Goal: Consume media (video, audio): Consume media (video, audio)

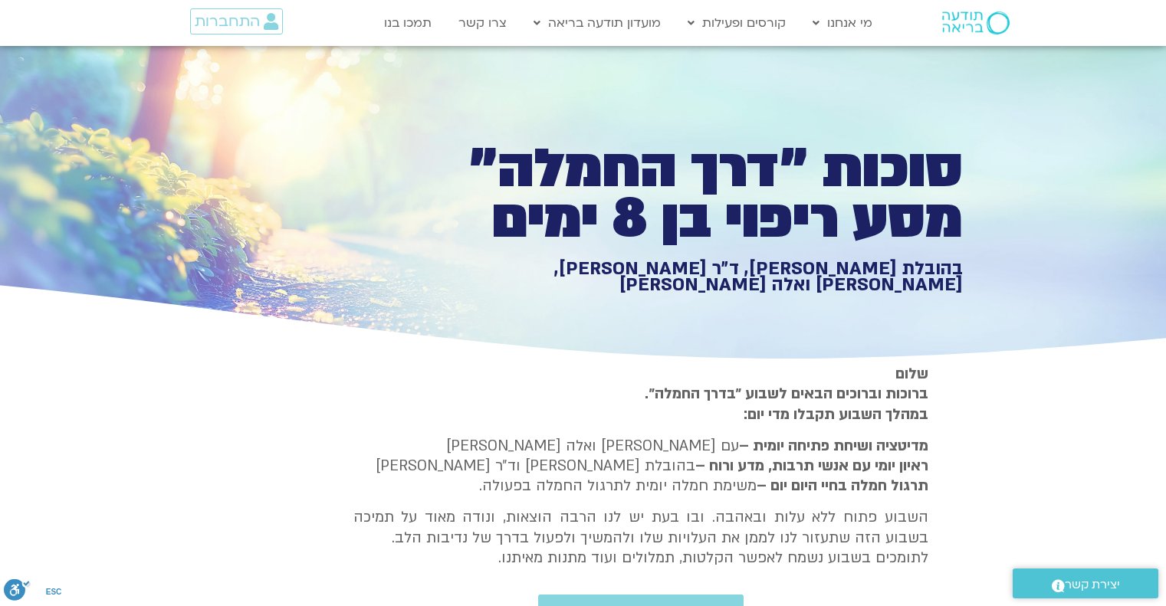
type input "919"
type input "1452.76"
type input "2465.266667"
type input "1139.36"
type input "5907.52"
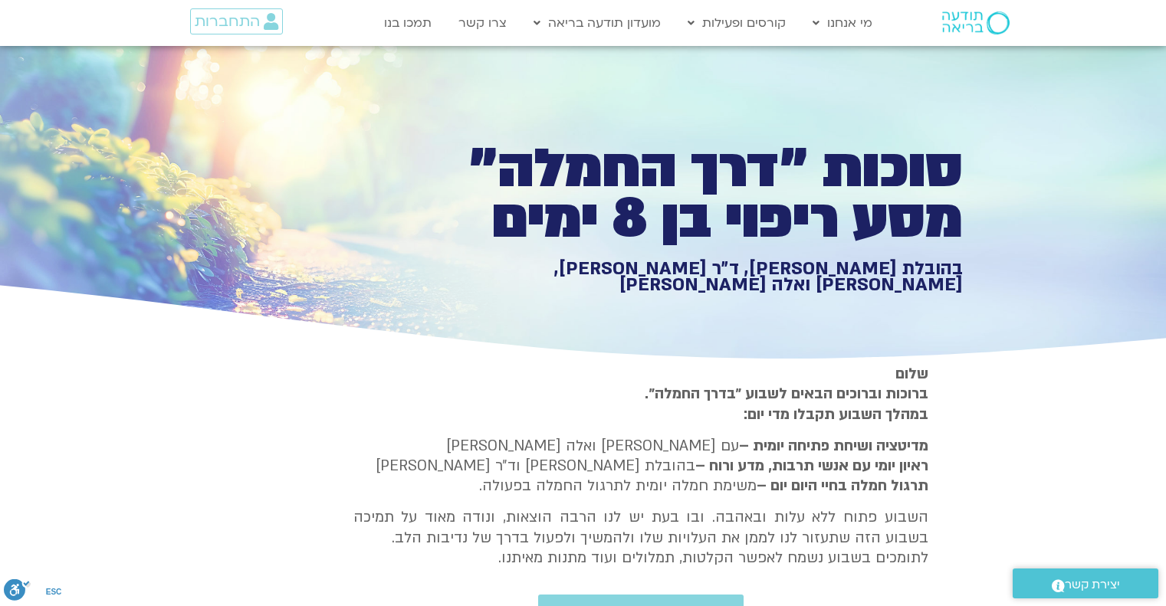
type input "1377.76"
type input "851.4"
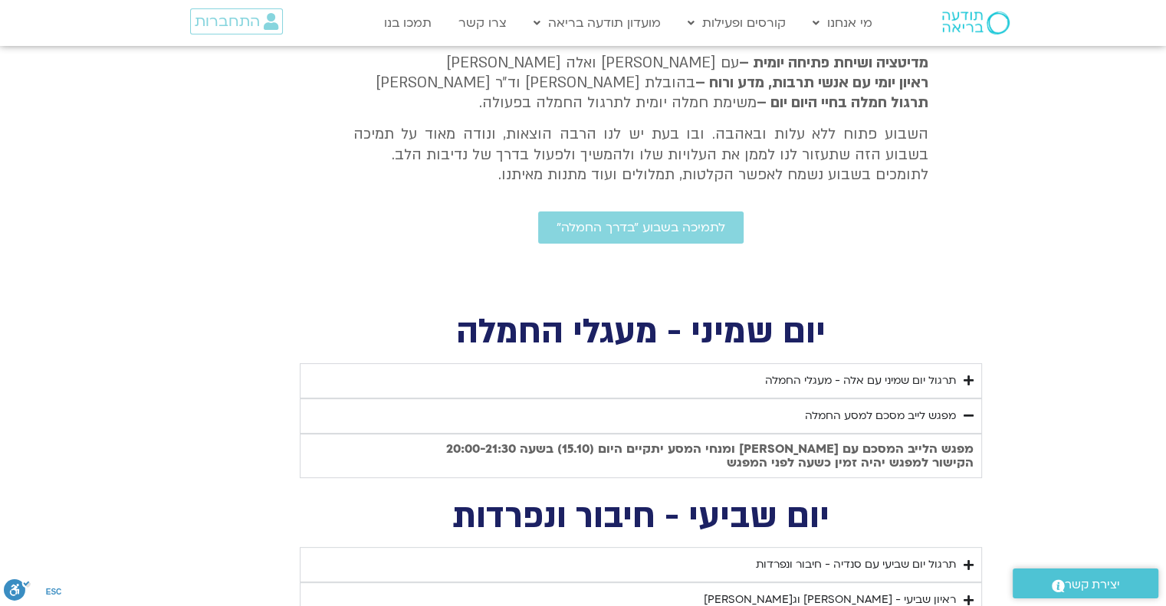
type input "1081.16"
type input "3712.76"
type input "1139.36"
type input "5907.52"
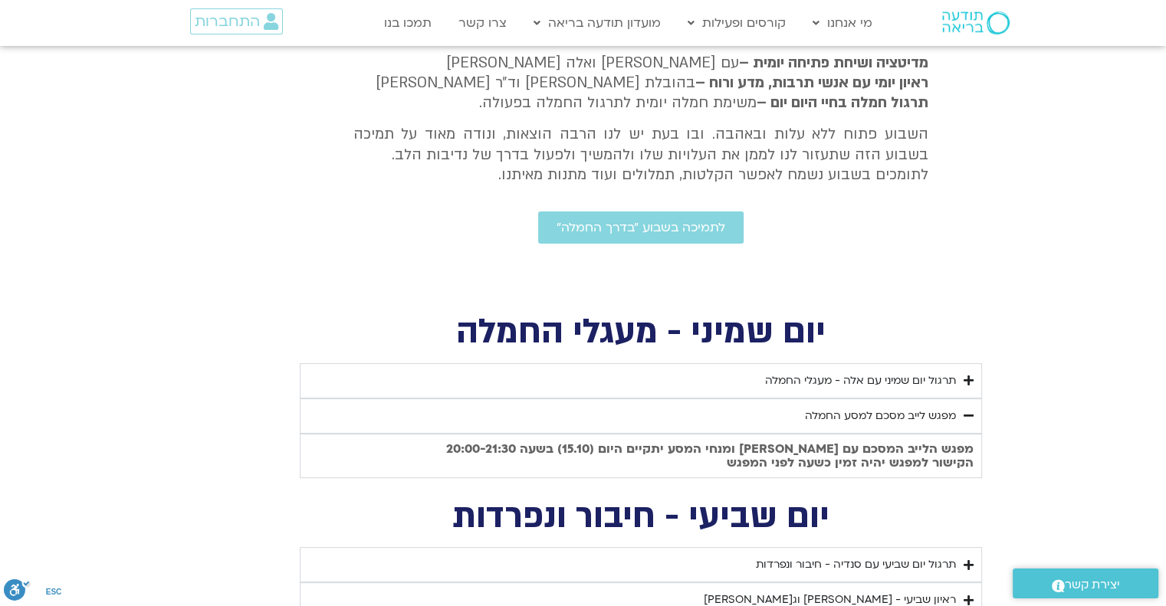
type input "1377.76"
type input "851.4"
type input "919"
type input "1452.76"
type input "2465.266667"
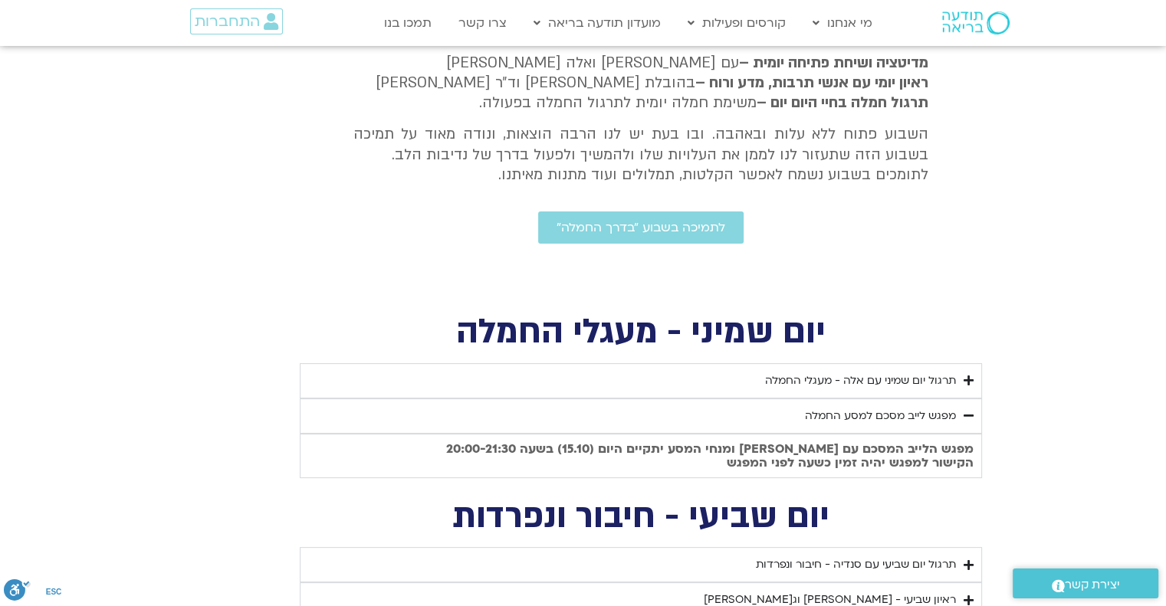
type input "1081.16"
type input "3712.76"
type input "1139.36"
type input "5907.52"
type input "1377.76"
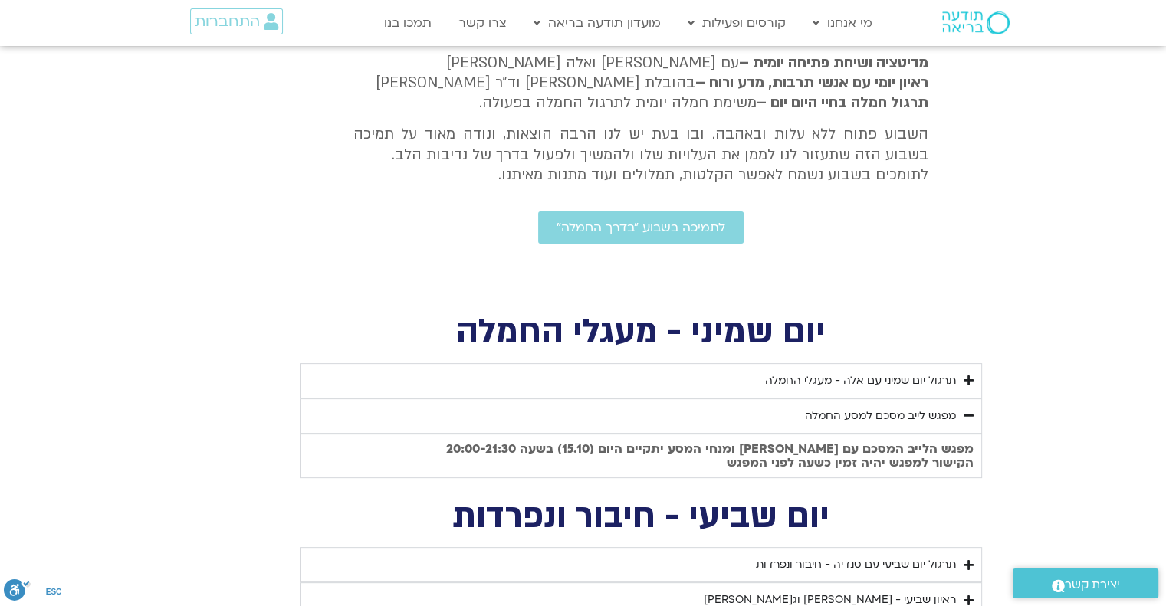
type input "851.4"
type input "919"
type input "1452.76"
type input "2465.266667"
type input "1081.16"
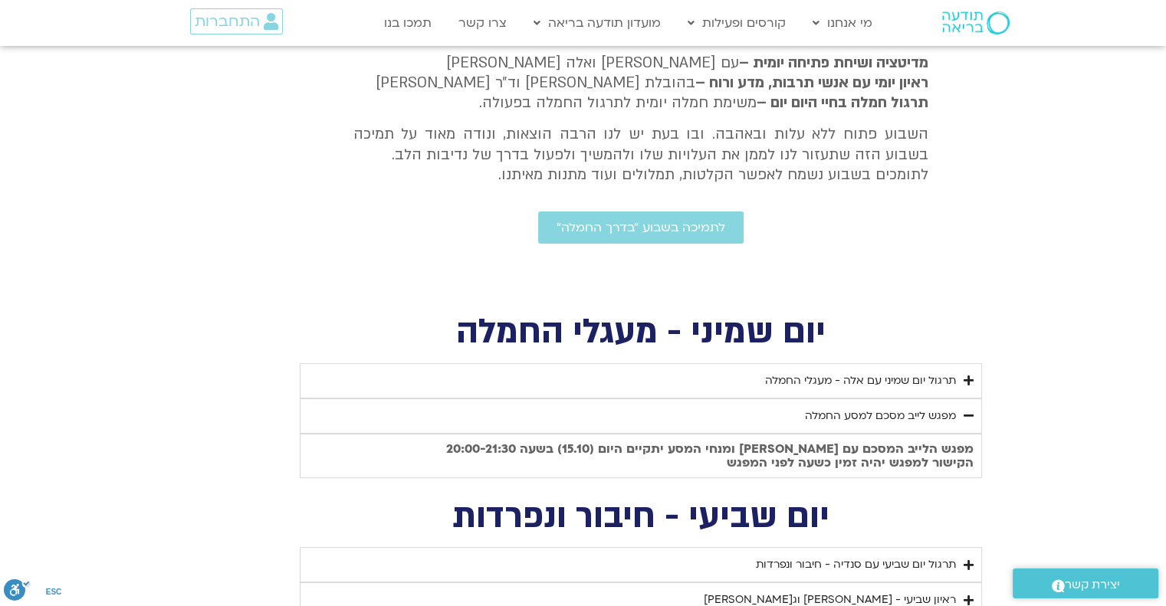
type input "3712.76"
type input "1139.36"
type input "5907.52"
type input "1377.76"
type input "851.4"
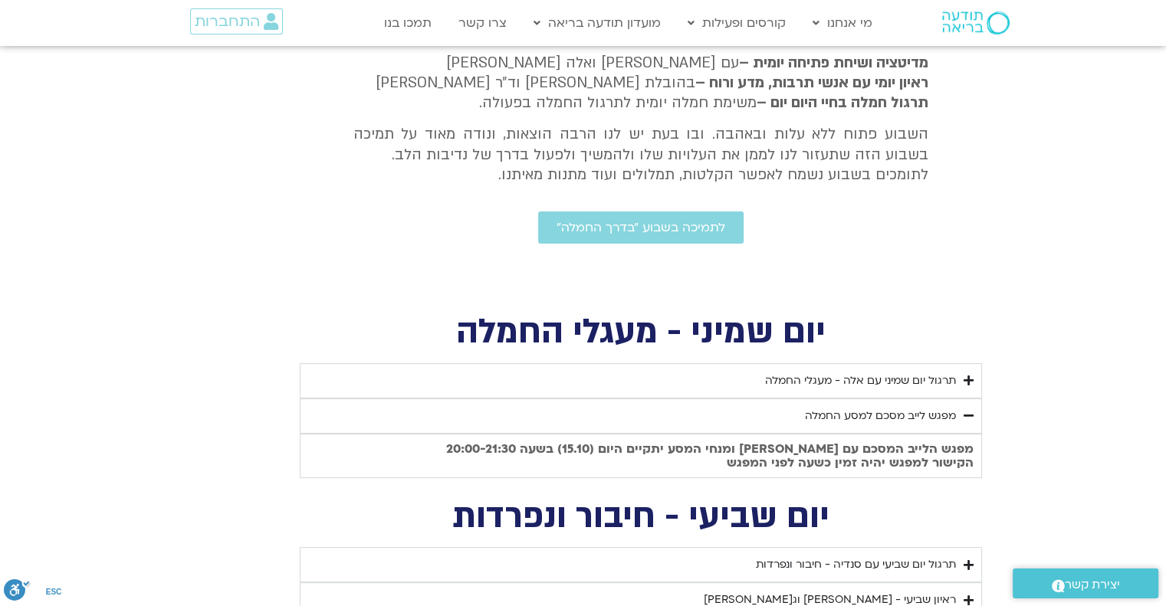
type input "919"
type input "1452.76"
type input "2465.266667"
type input "1081.16"
type input "3712.76"
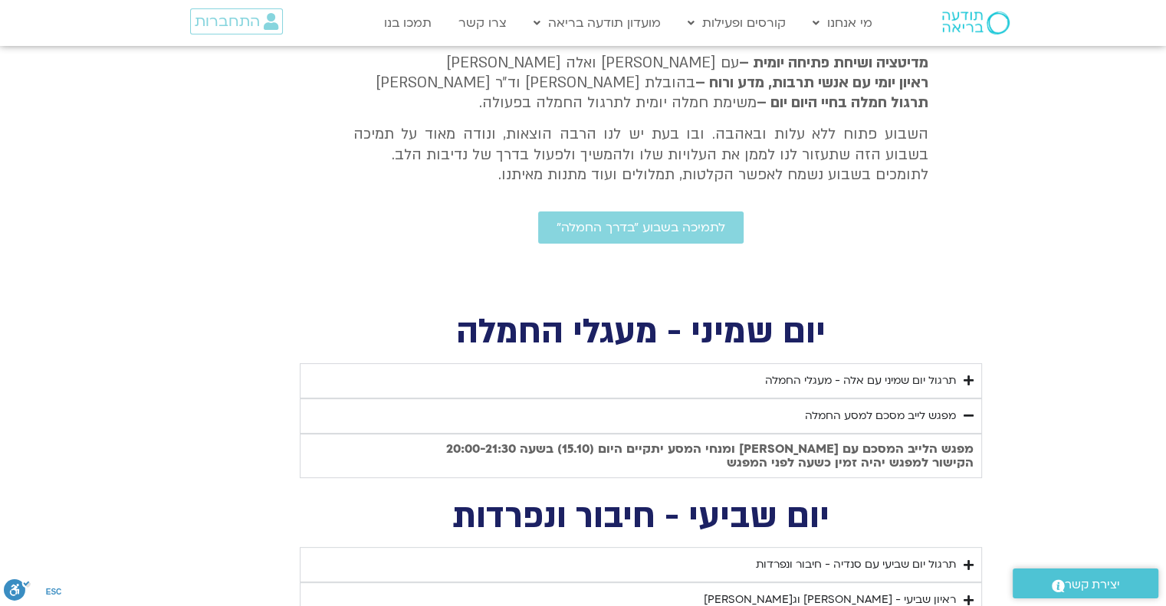
type input "1139.36"
type input "5907.52"
type input "1377.76"
type input "851.4"
type input "919"
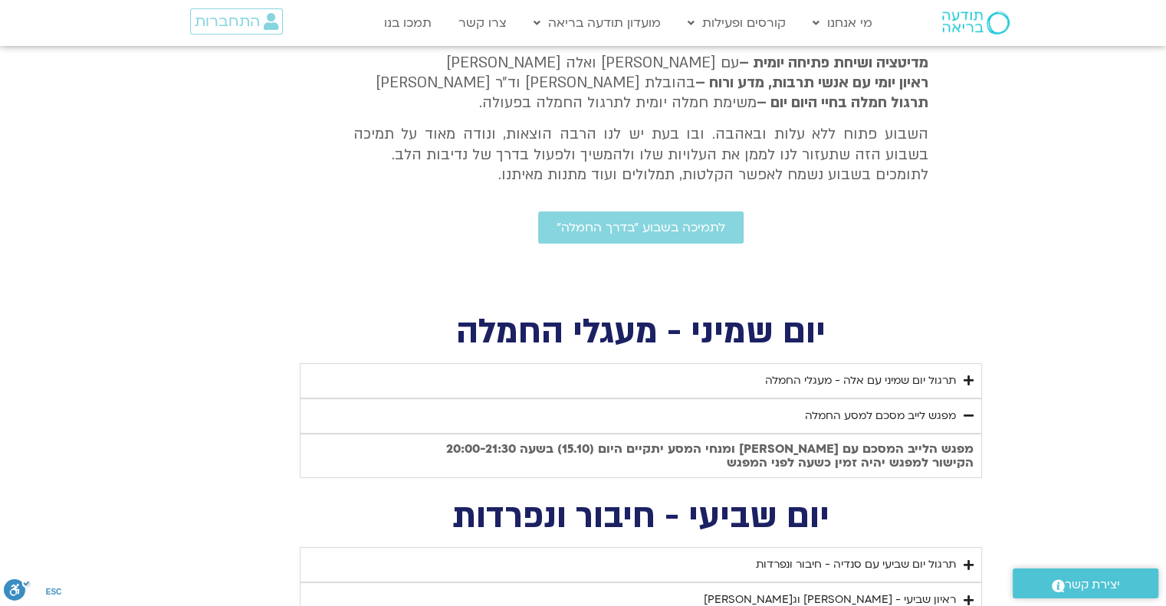
type input "1452.76"
type input "2465.266667"
type input "1081.16"
type input "3712.76"
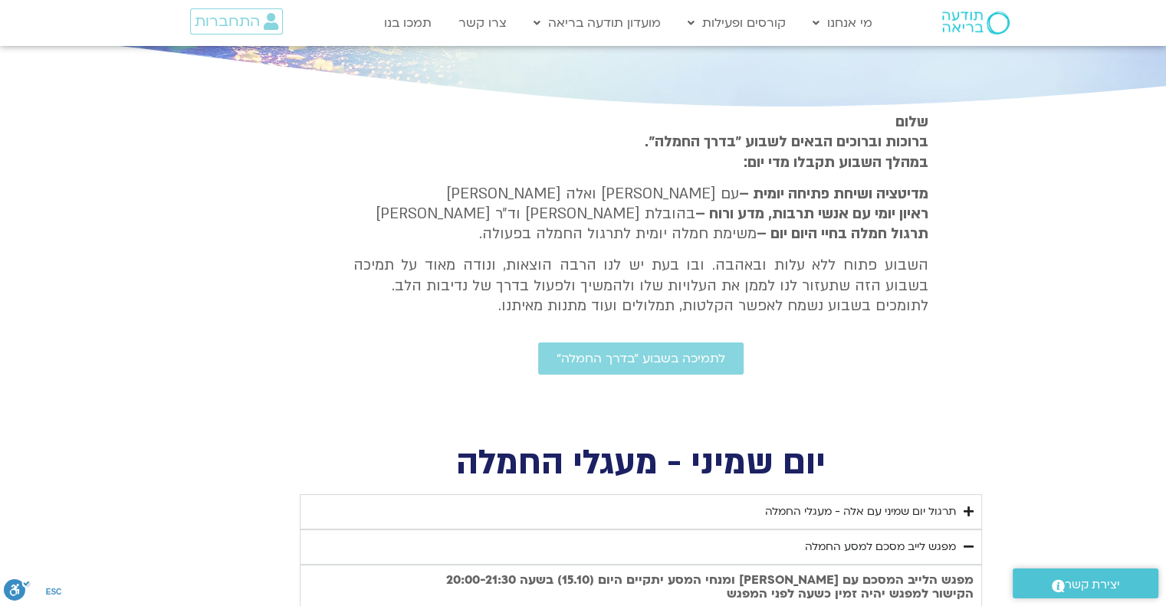
type input "1139.36"
type input "5907.52"
type input "1377.76"
type input "851.4"
type input "919"
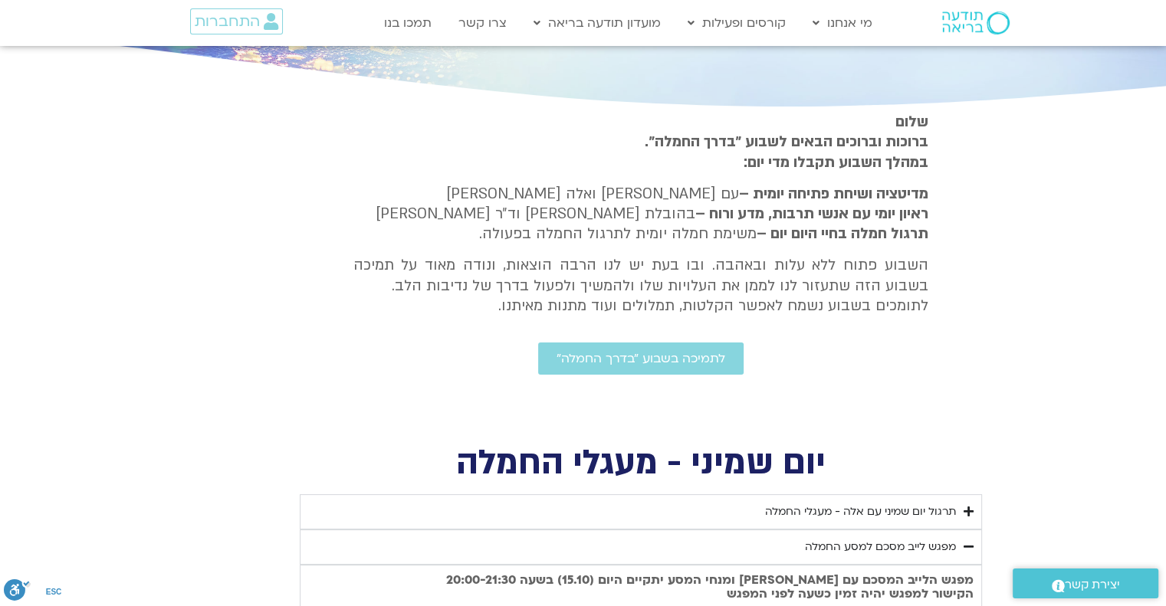
type input "1452.76"
type input "2465.266667"
type input "1081.16"
type input "3712.76"
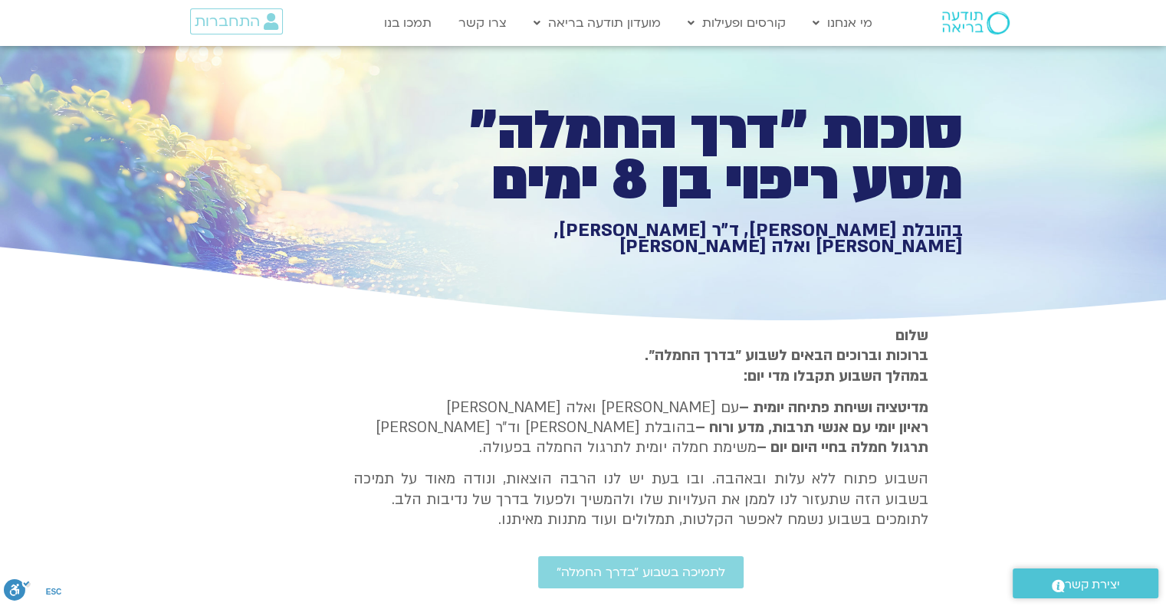
type input "1139.36"
type input "5907.52"
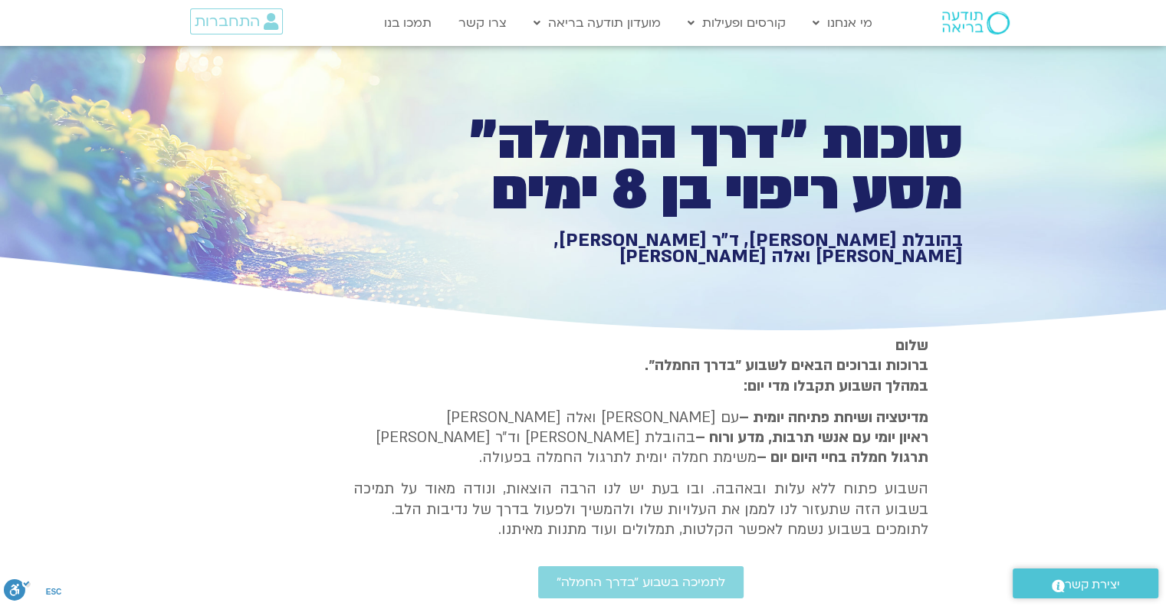
type input "1377.76"
type input "851.4"
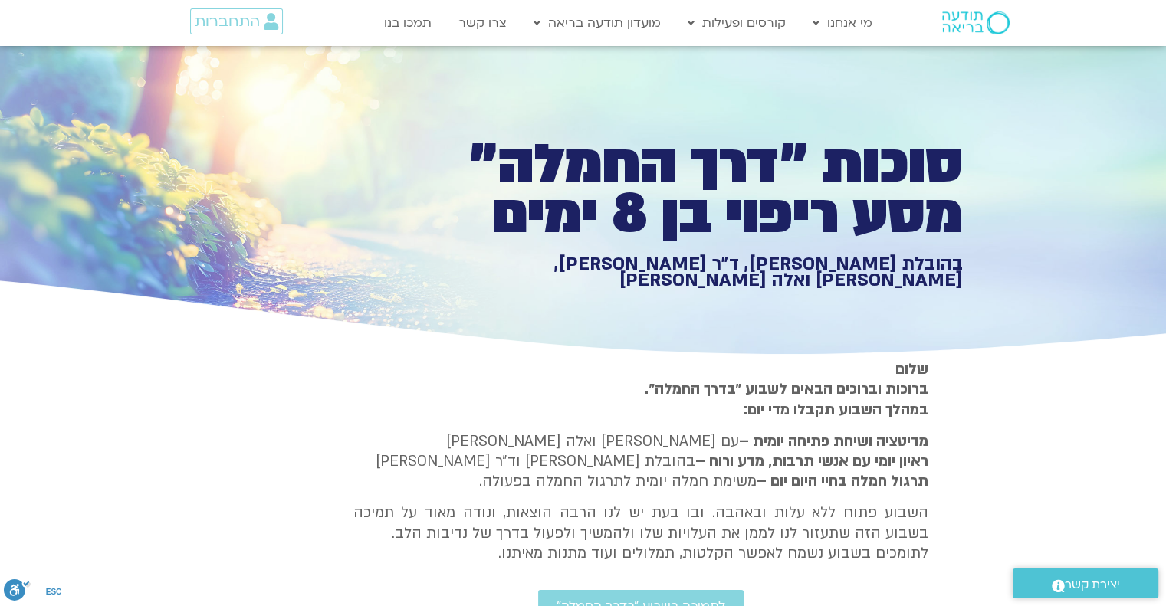
type input "919"
type input "1452.76"
type input "2465.266667"
type input "1081.16"
type input "3712.76"
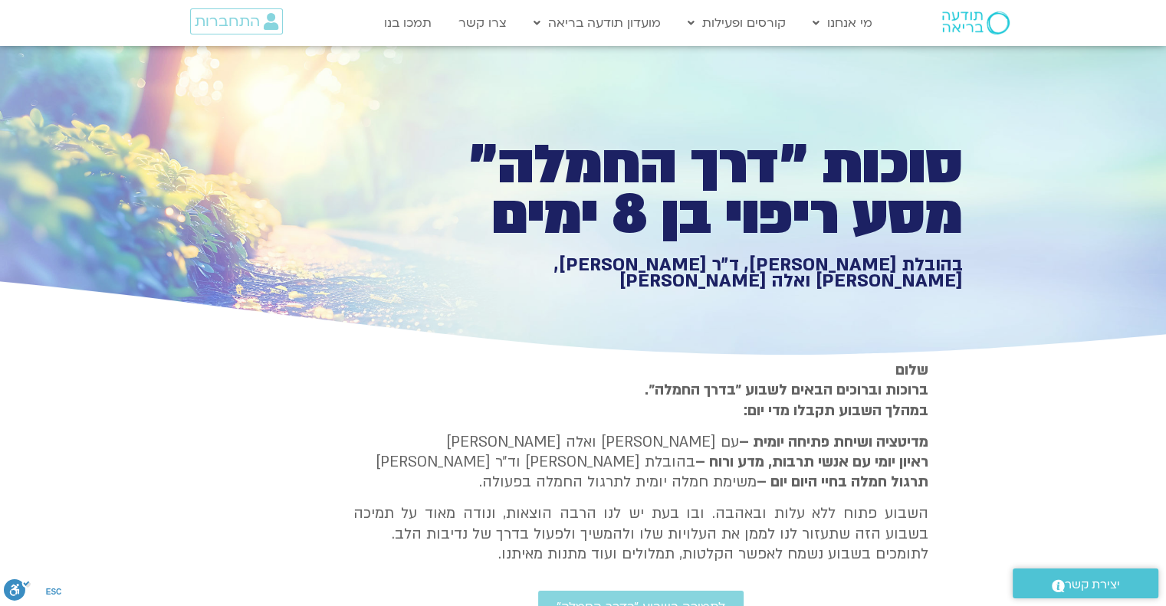
type input "1139.36"
type input "5907.52"
type input "1377.76"
type input "851.4"
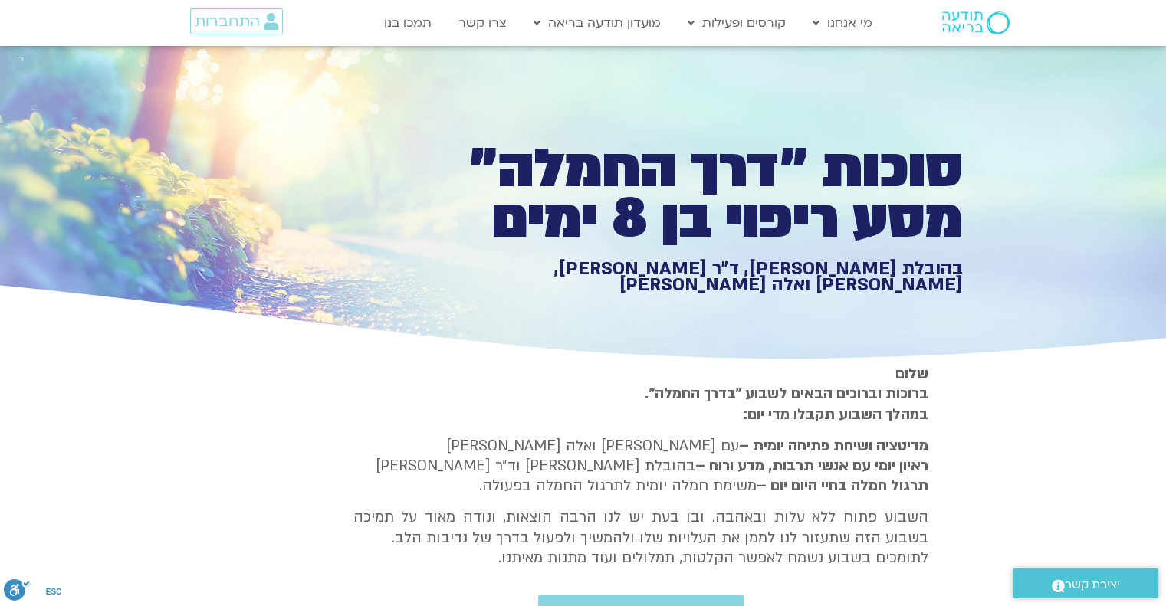
type input "919"
type input "1452.76"
type input "2465.266667"
type input "1081.16"
type input "3712.76"
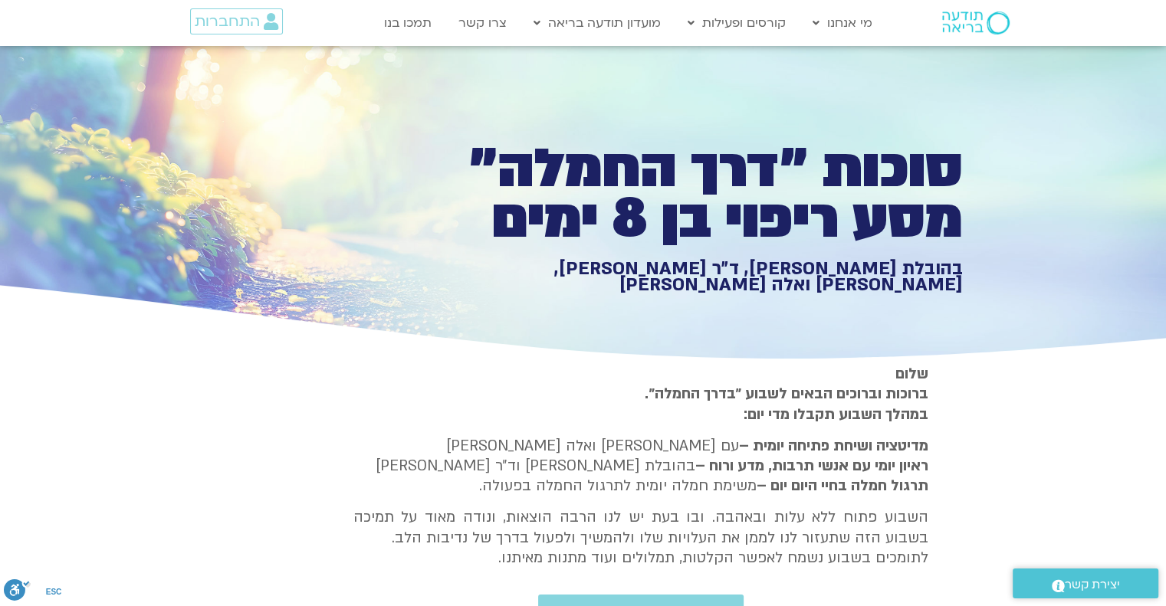
type input "1139.36"
type input "5907.52"
type input "1377.76"
type input "851.4"
type input "919"
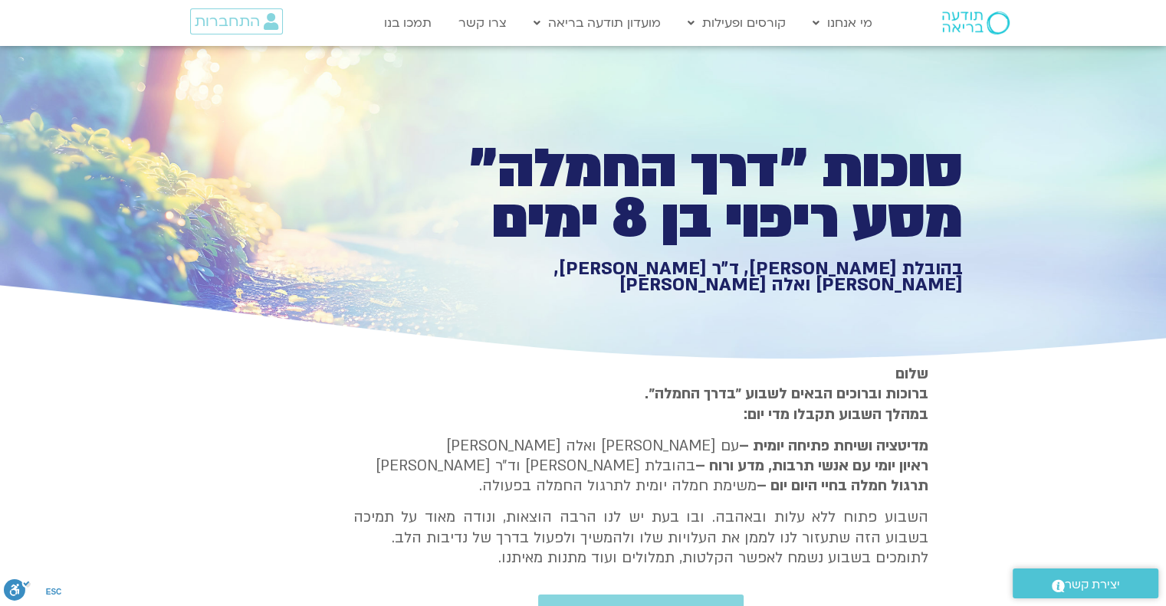
type input "1452.76"
type input "2465.266667"
type input "1081.16"
type input "3712.76"
type input "1139.36"
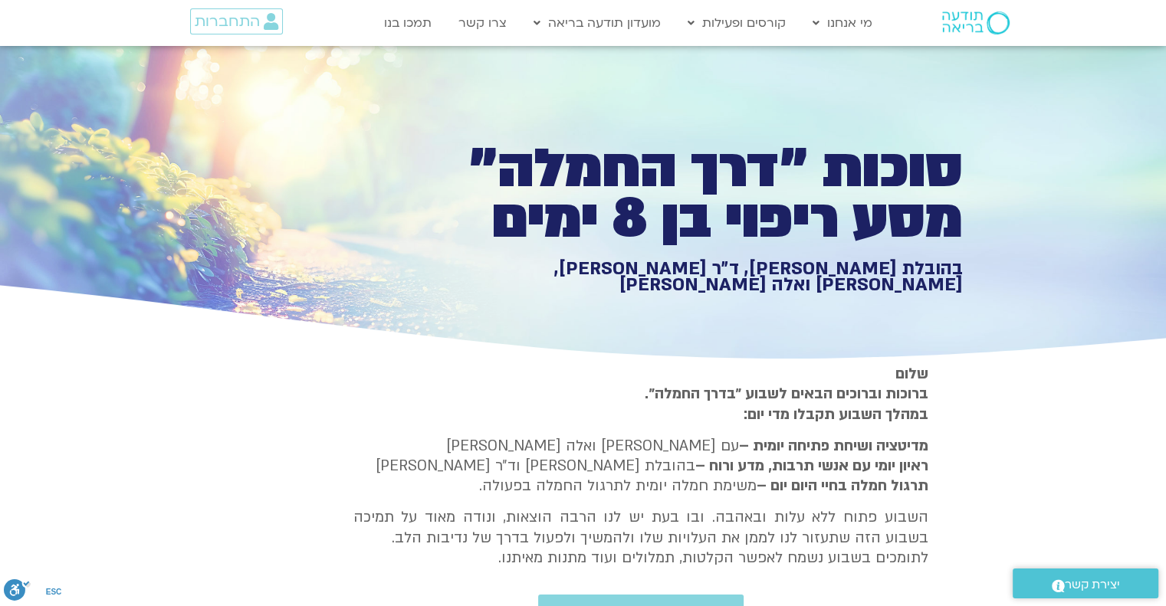
type input "5907.52"
type input "1377.76"
type input "851.4"
type input "919"
type input "1452.76"
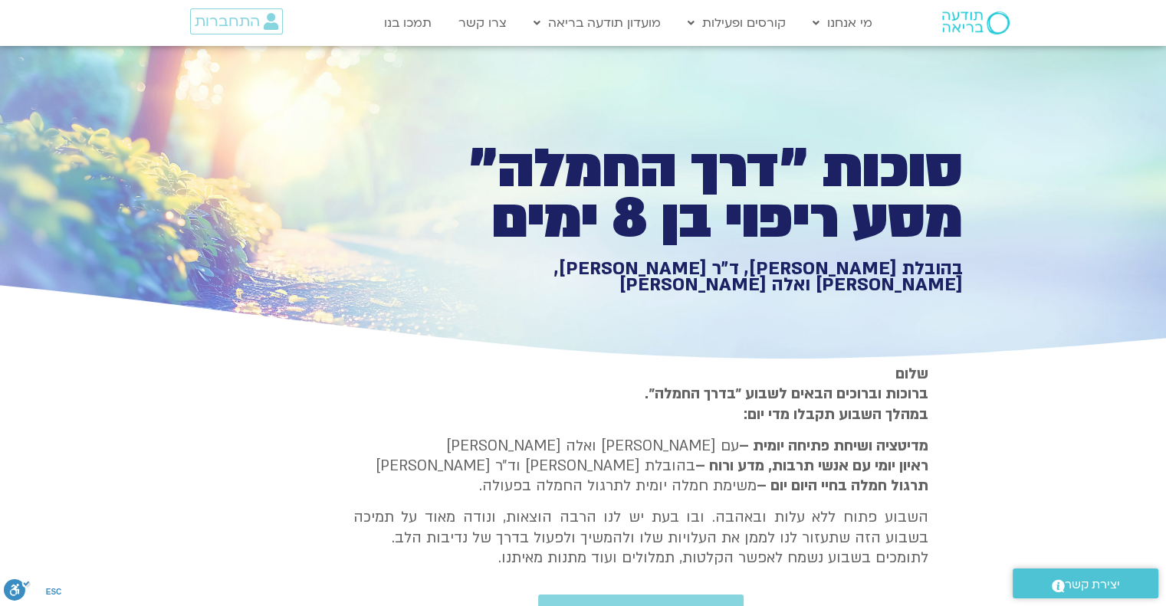
type input "2465.266667"
type input "1081.16"
type input "3712.76"
type input "1139.36"
type input "5907.52"
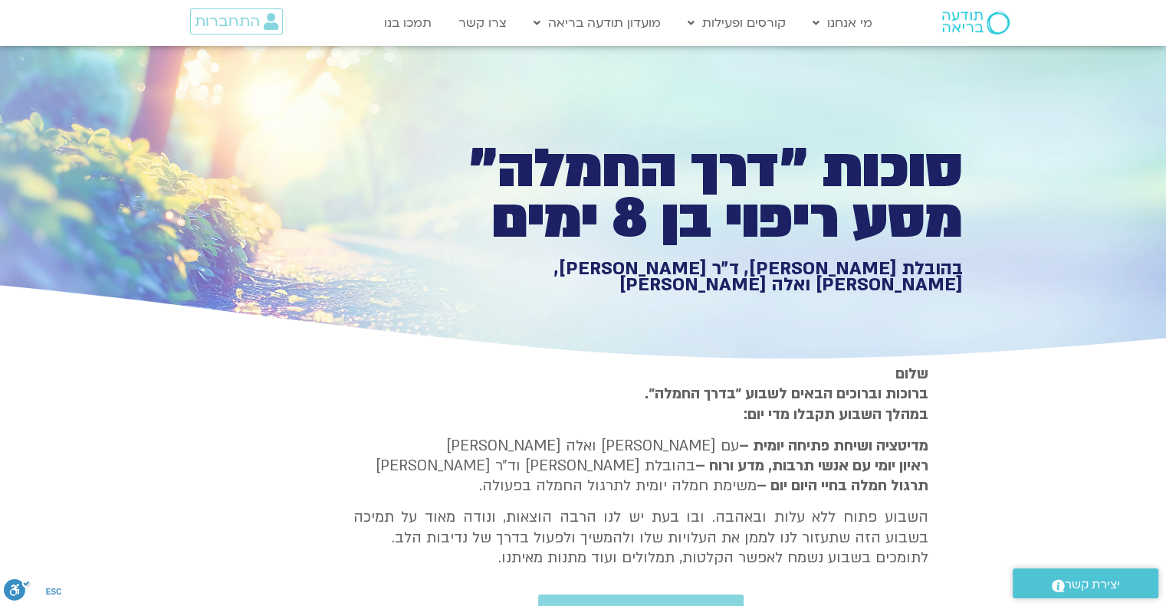
type input "1377.76"
type input "851.4"
type input "919"
type input "1452.76"
type input "2465.266667"
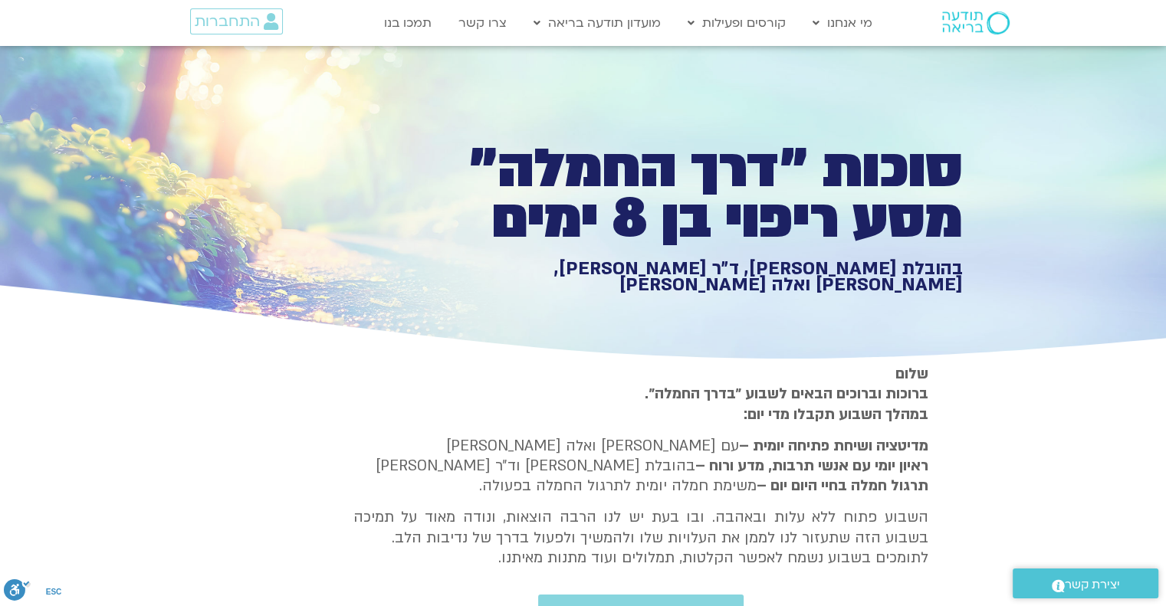
type input "1081.16"
type input "3712.76"
type input "1139.36"
type input "5907.52"
type input "1377.76"
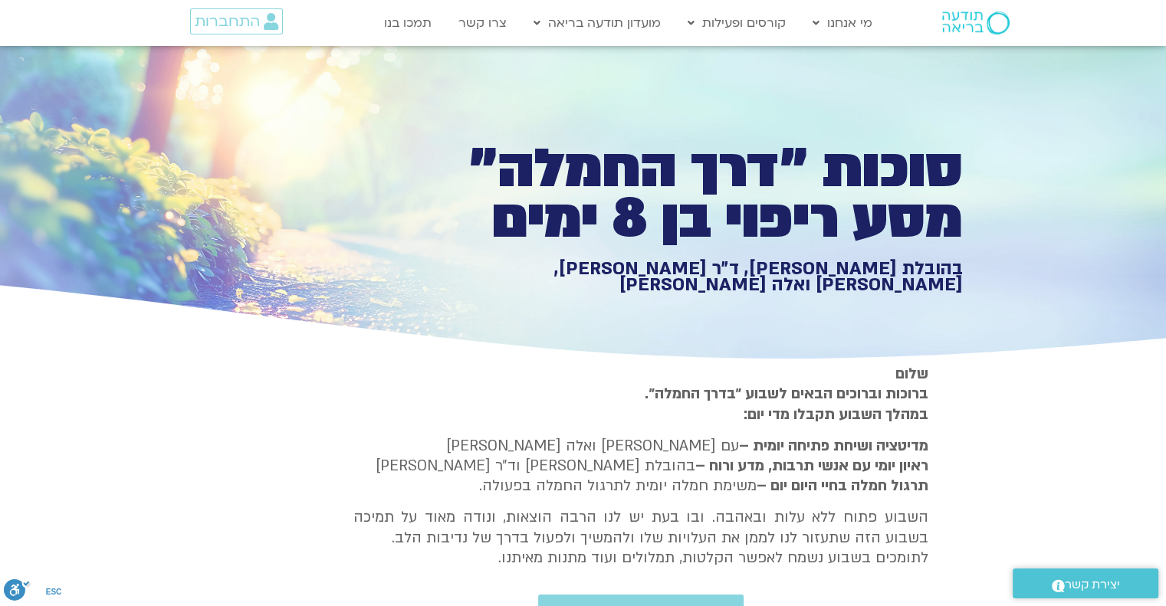
type input "851.4"
type input "919"
type input "1452.76"
type input "2465.266667"
type input "1081.16"
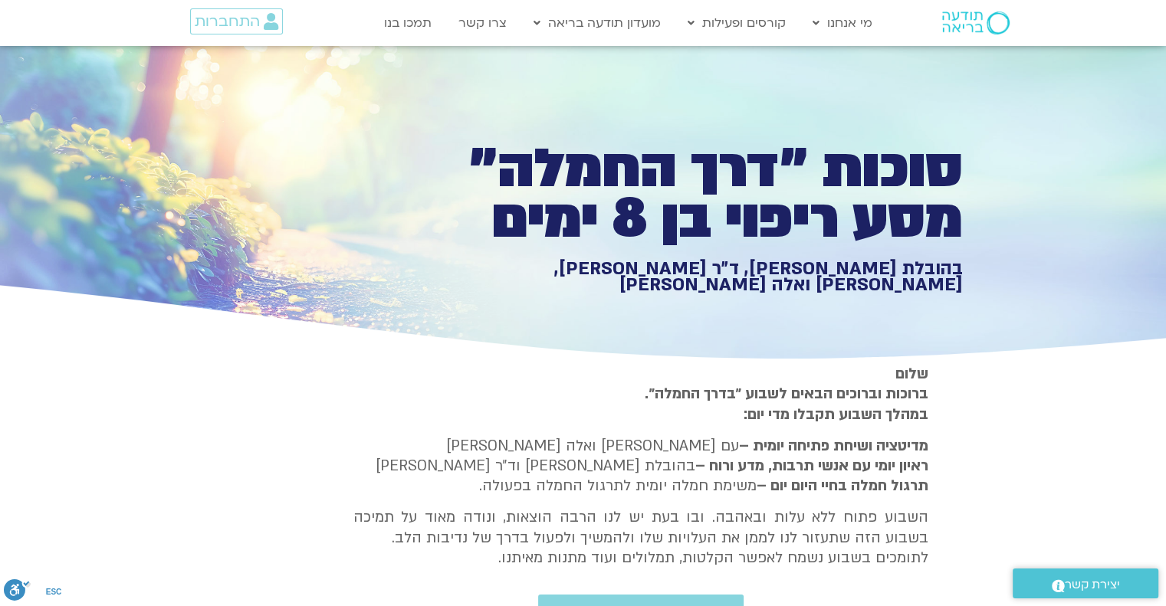
type input "3712.76"
type input "1139.36"
type input "5907.52"
type input "1377.76"
type input "851.4"
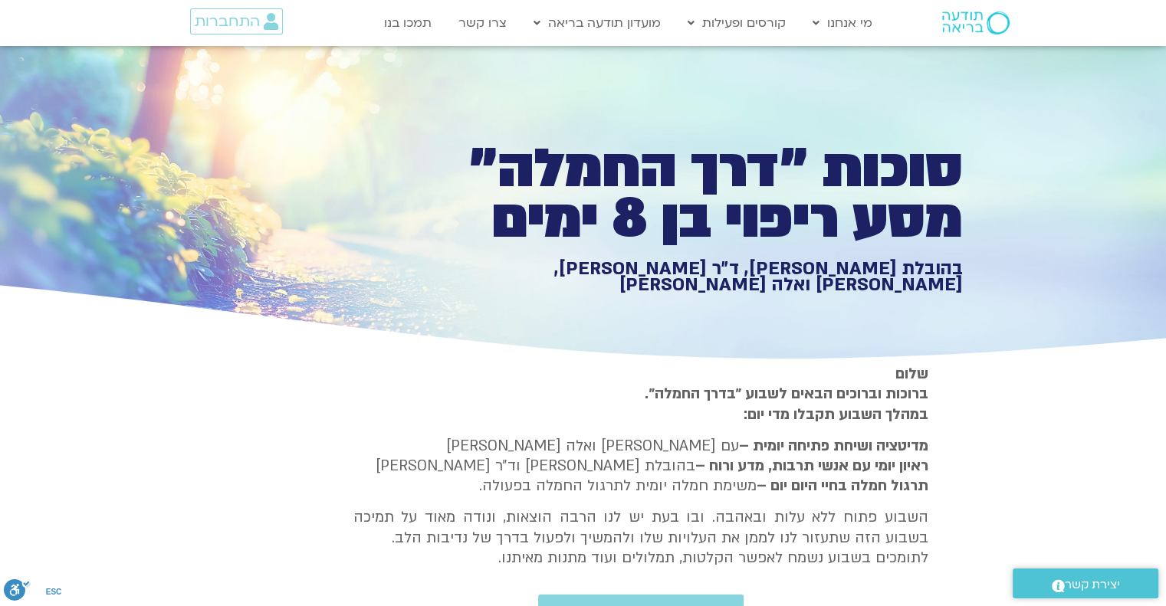
type input "919"
type input "1452.76"
type input "2465.266667"
type input "1081.16"
type input "3712.76"
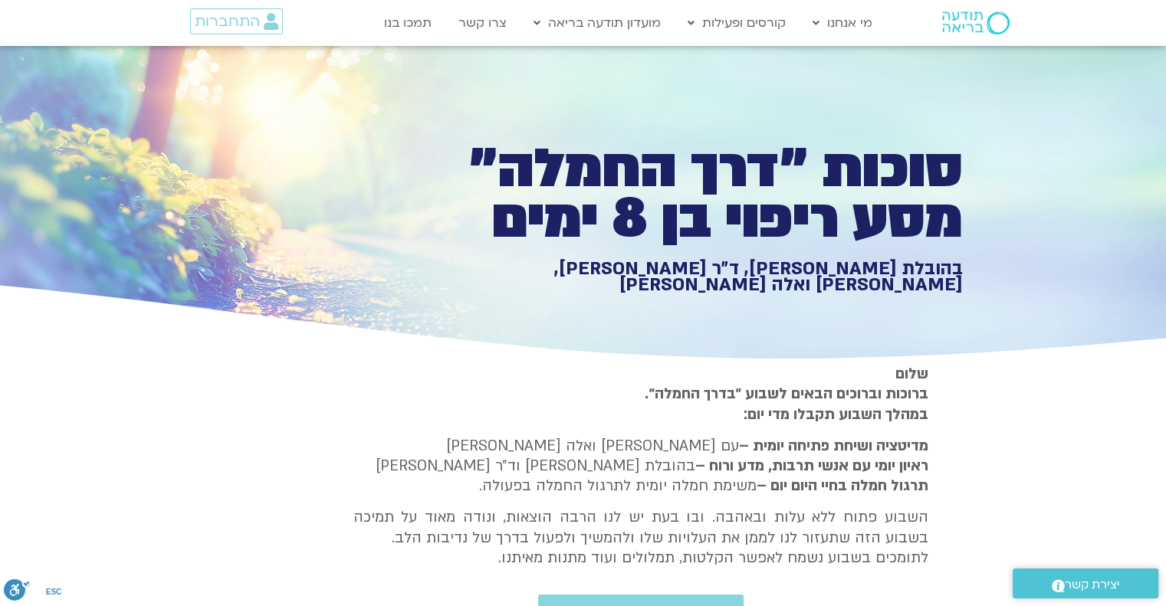
type input "1139.36"
type input "5907.52"
type input "1377.76"
type input "851.4"
type input "919"
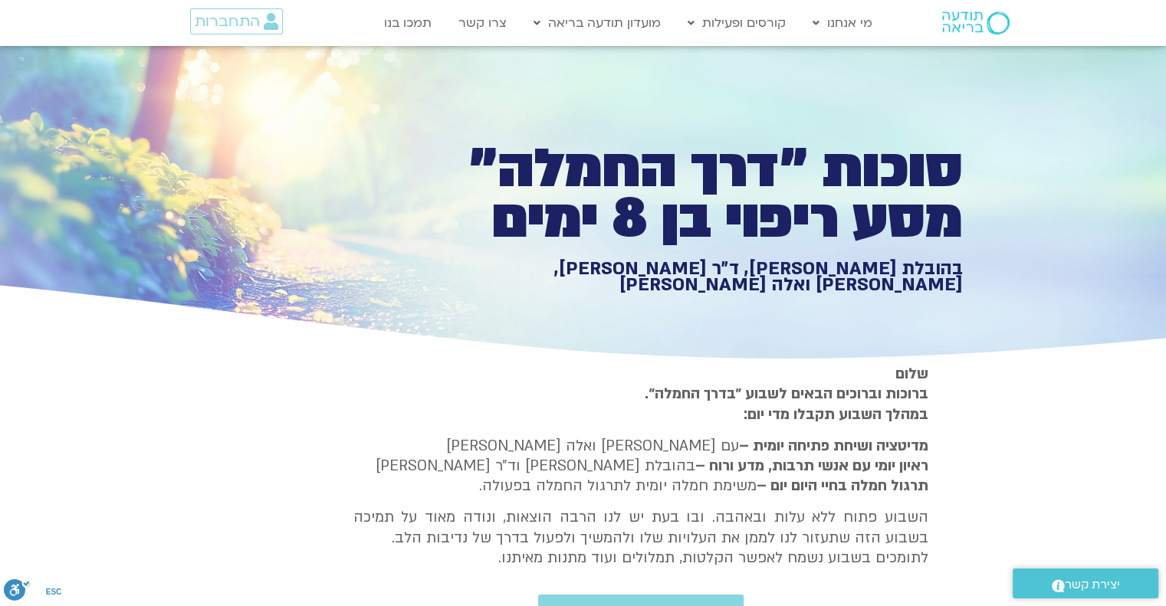
type input "1452.76"
type input "2465.266667"
type input "1081.16"
type input "3712.76"
type input "1139.36"
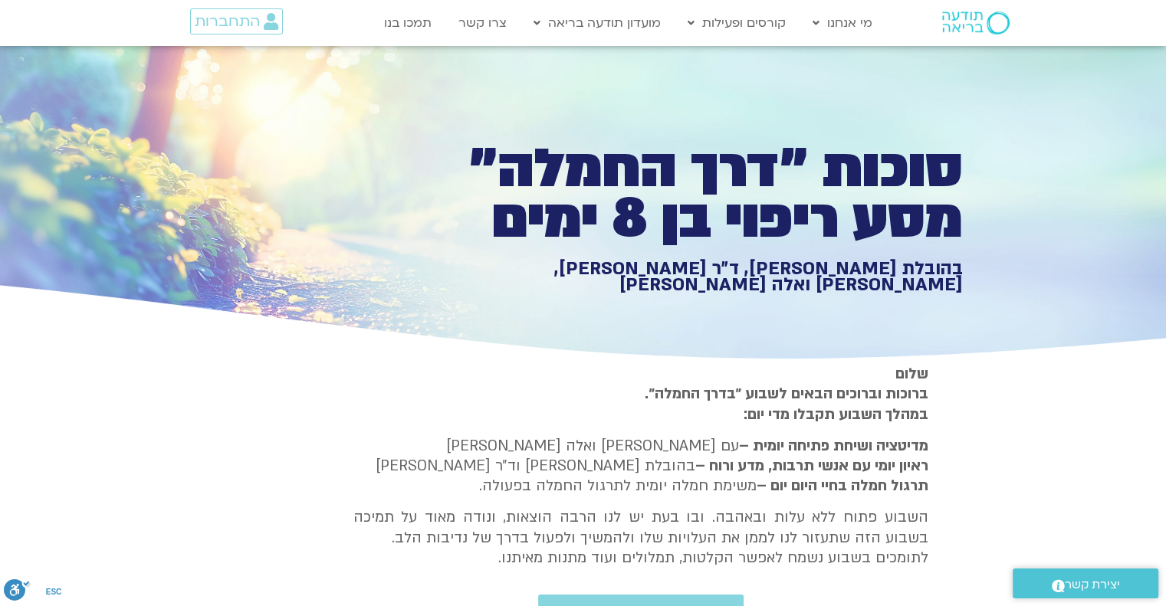
type input "5907.52"
type input "1377.76"
type input "851.4"
type input "919"
type input "1452.76"
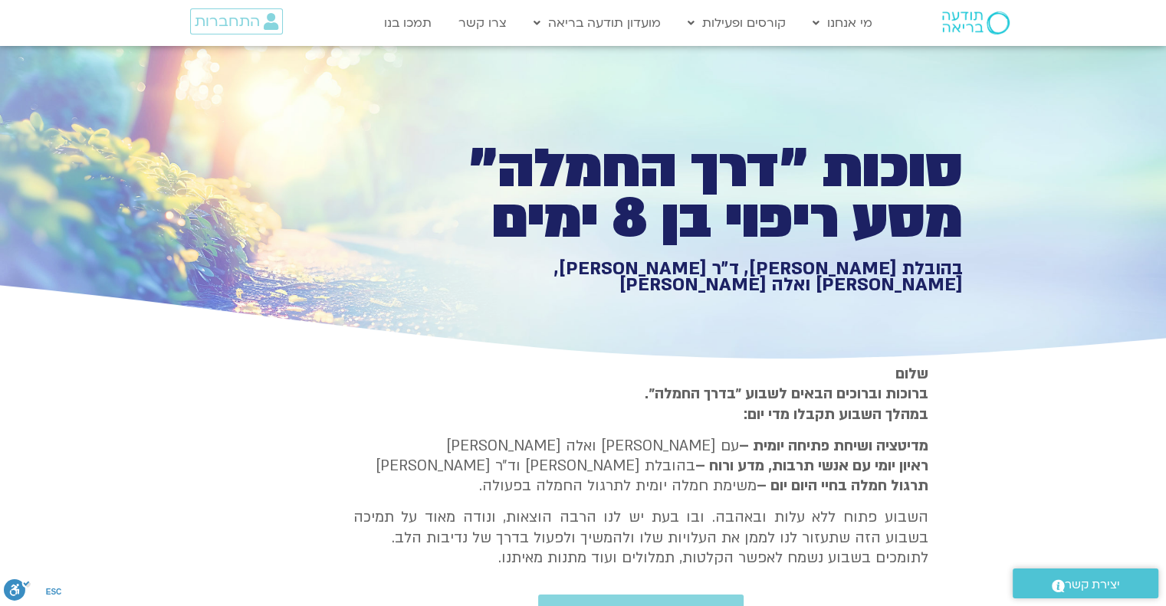
type input "2465.266667"
type input "1081.16"
type input "3712.76"
type input "1139.36"
type input "5907.52"
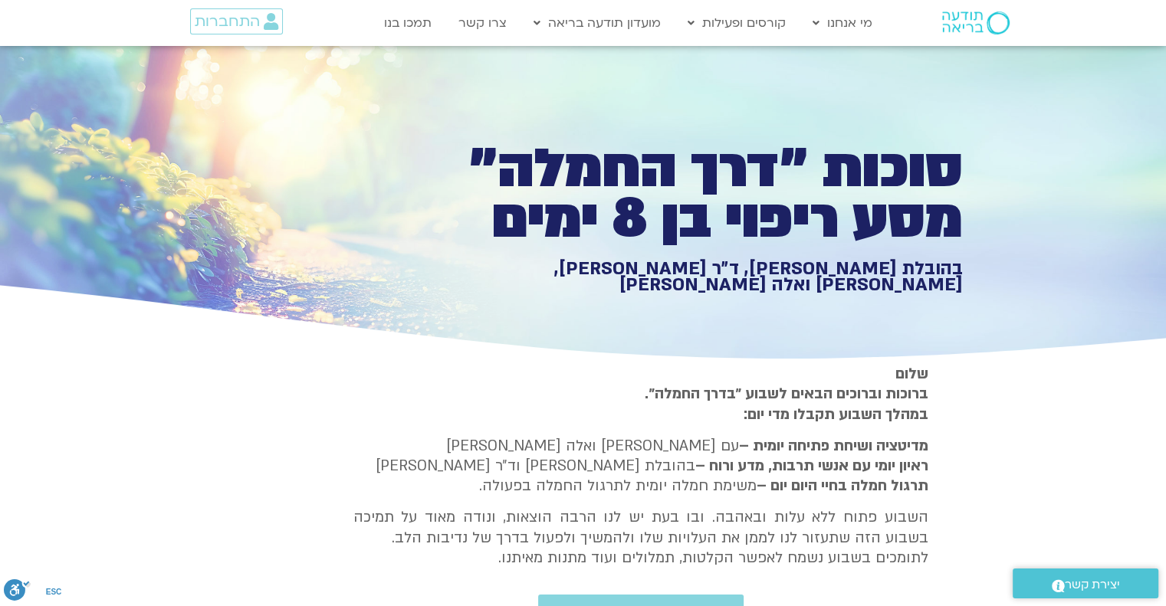
type input "1377.76"
type input "851.4"
type input "919"
type input "1452.76"
type input "2465.266667"
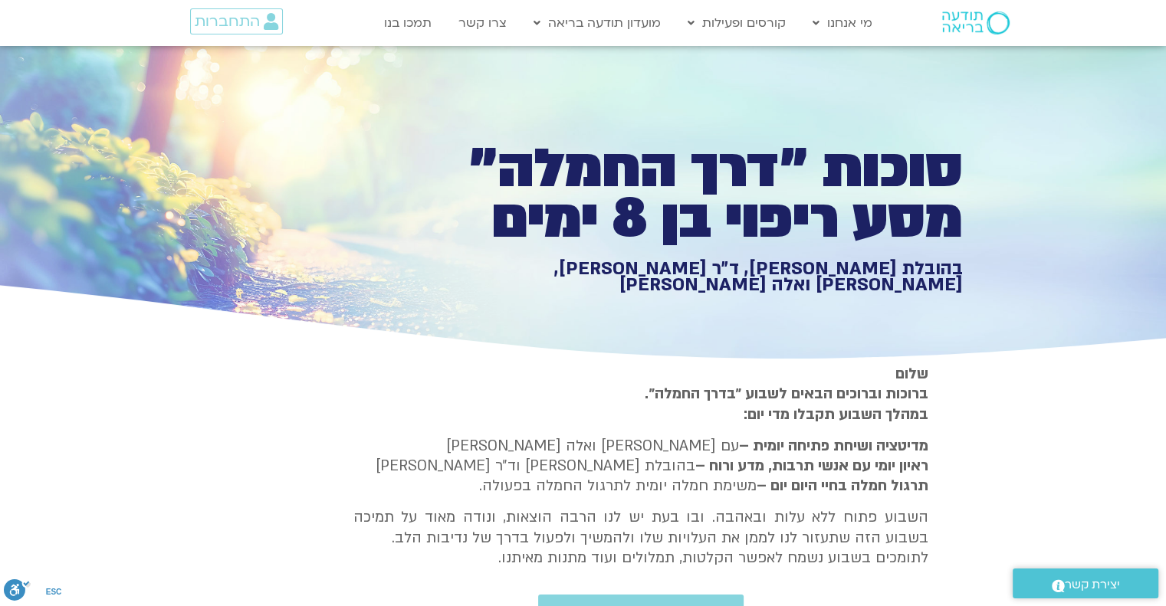
type input "1081.16"
type input "3712.76"
type input "1139.36"
type input "5907.52"
type input "1377.76"
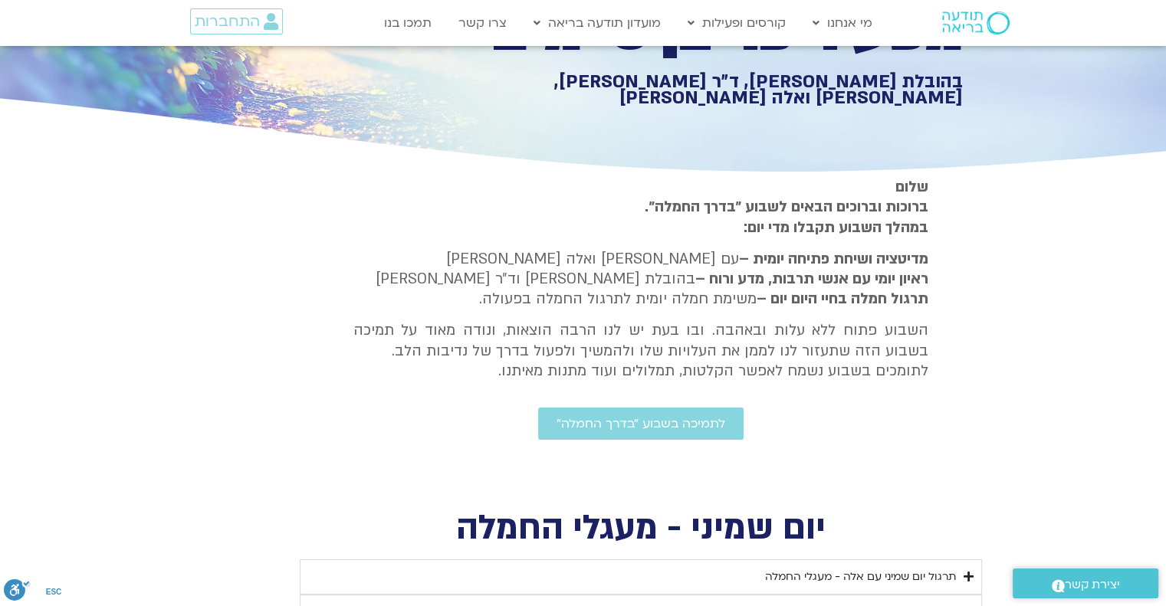
type input "851.4"
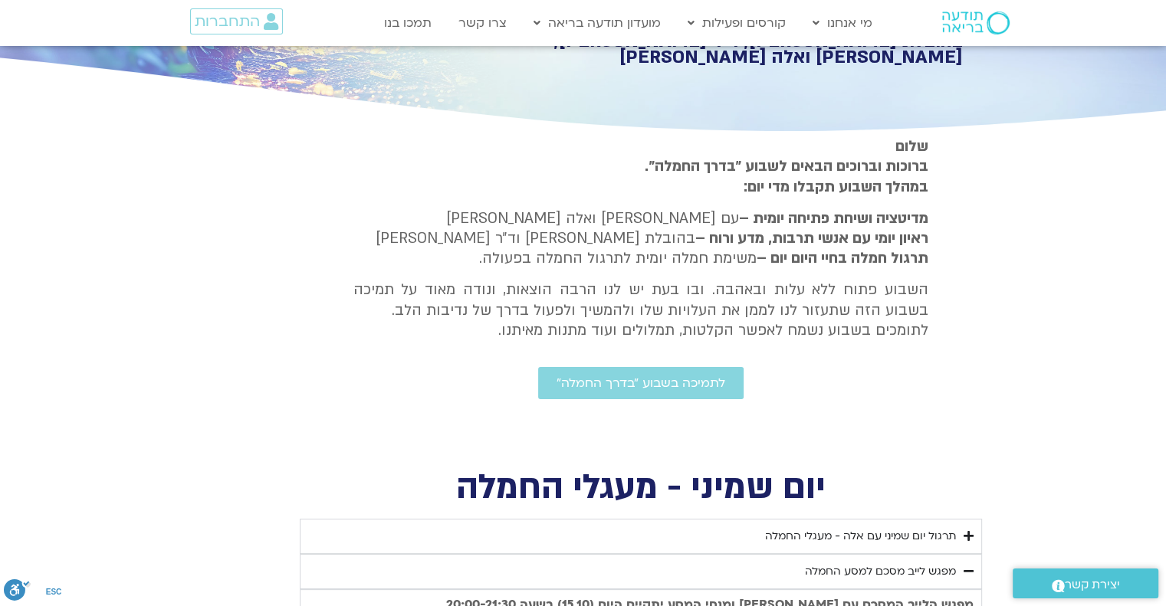
type input "919"
type input "1452.76"
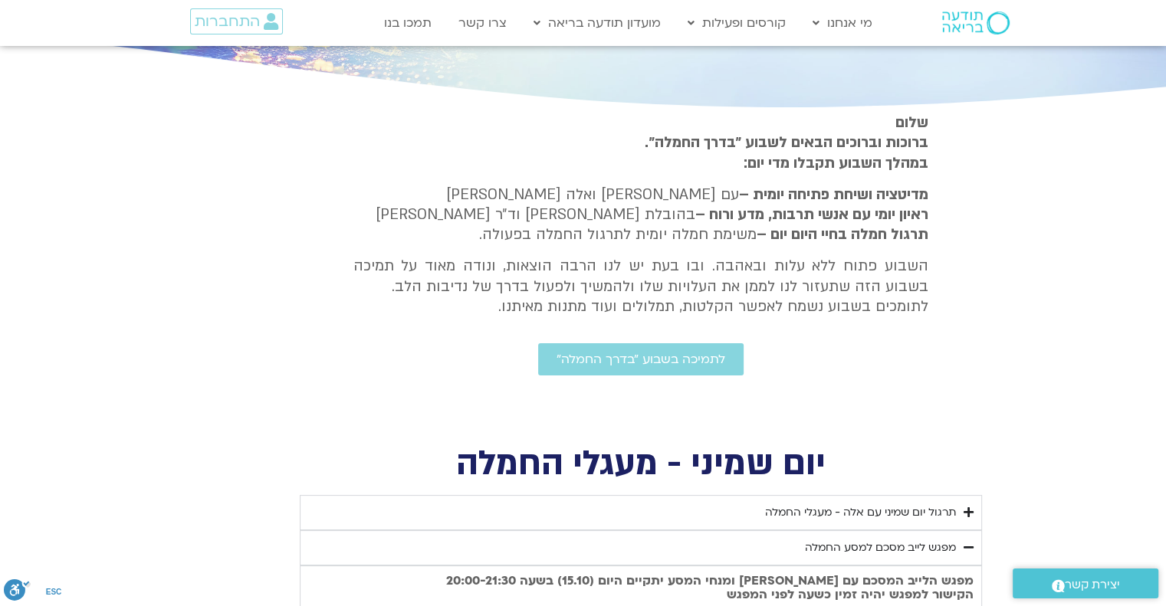
type input "2465.266667"
type input "1081.16"
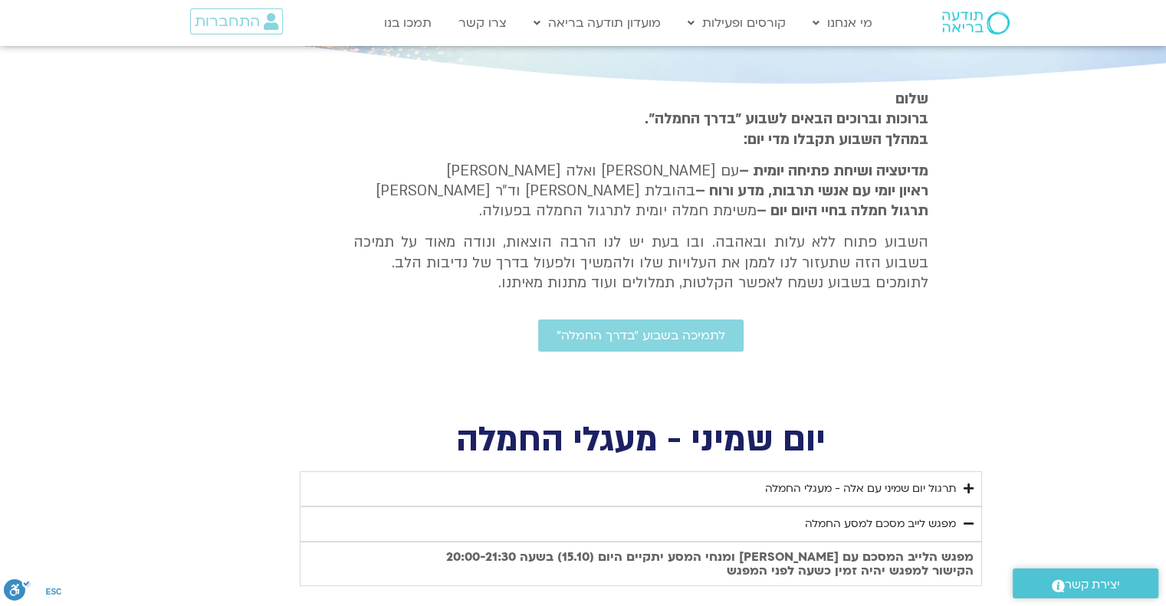
type input "3712.76"
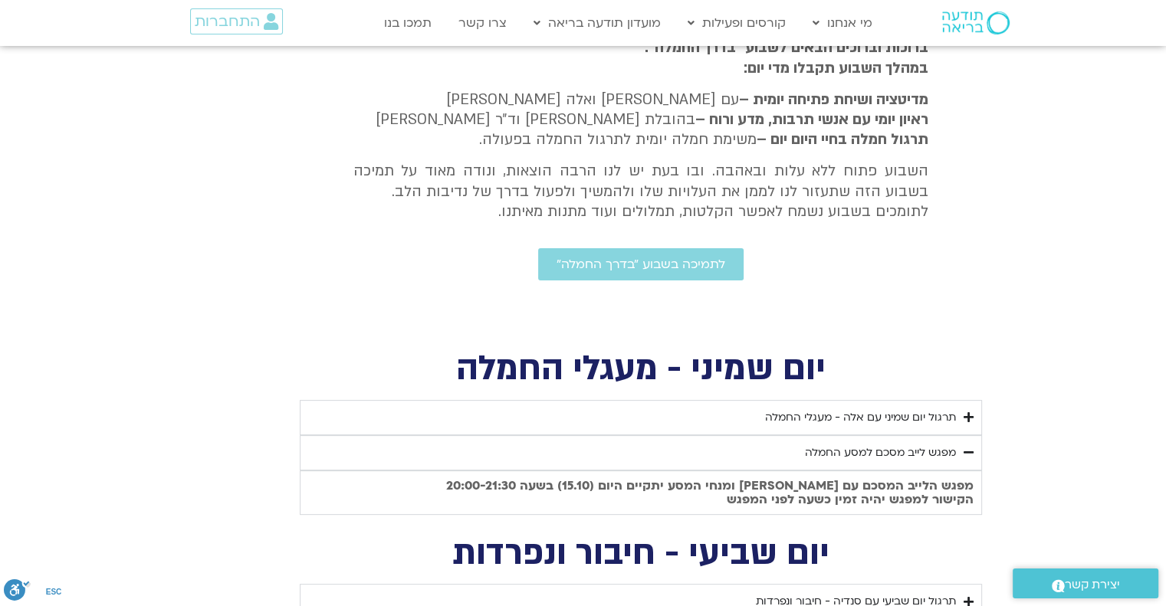
type input "1139.36"
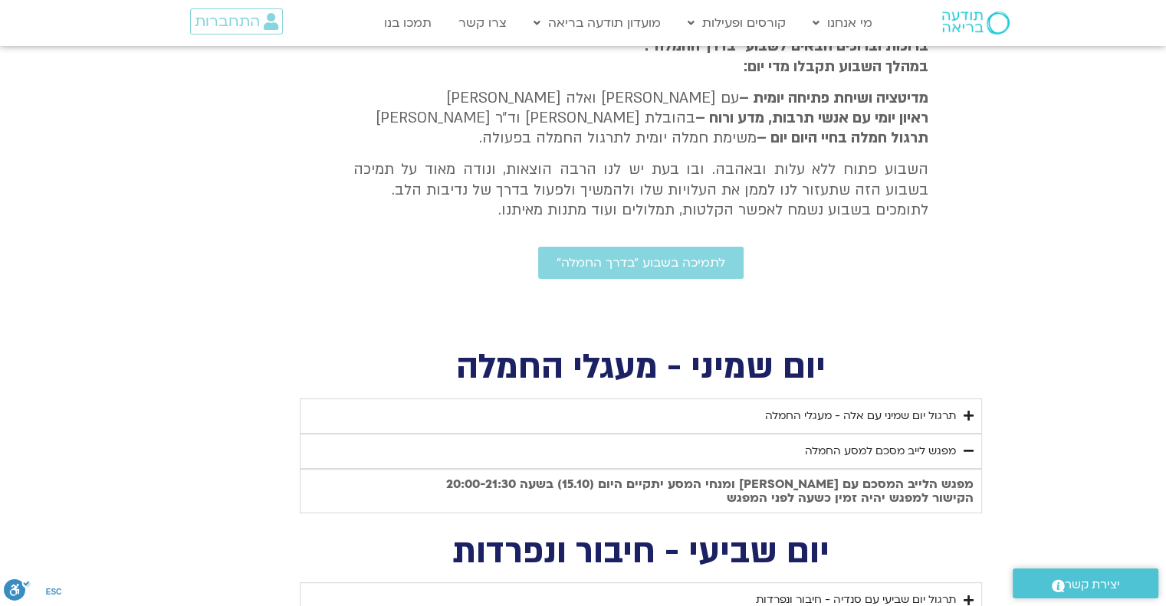
type input "5907.52"
type input "1377.76"
type input "851.4"
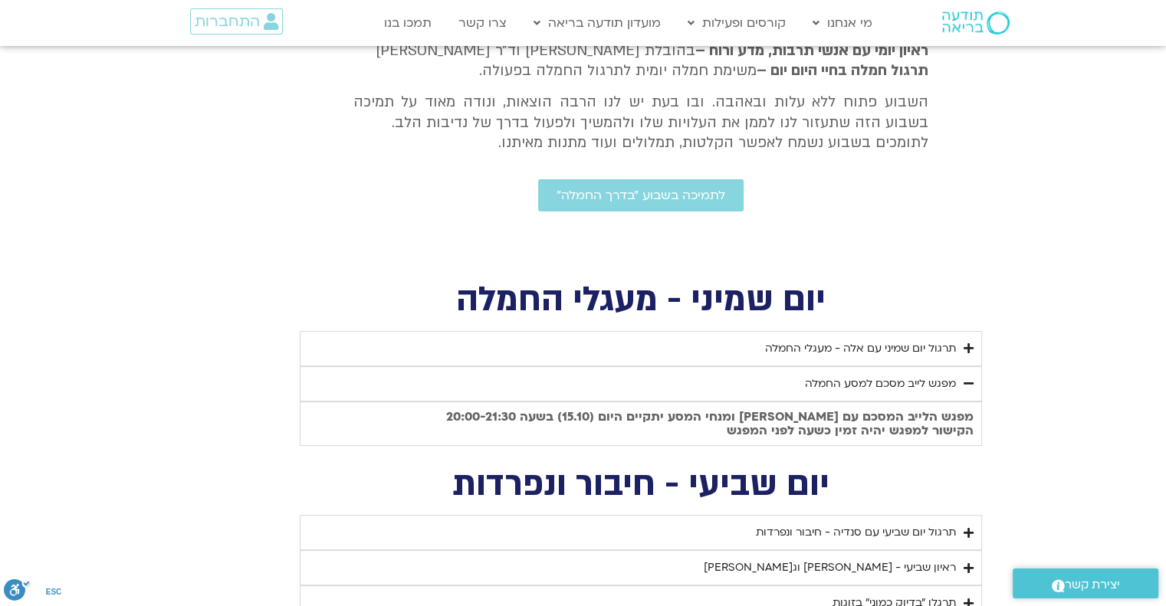
type input "919"
type input "1452.76"
type input "2465.266667"
type input "1081.16"
type input "3712.76"
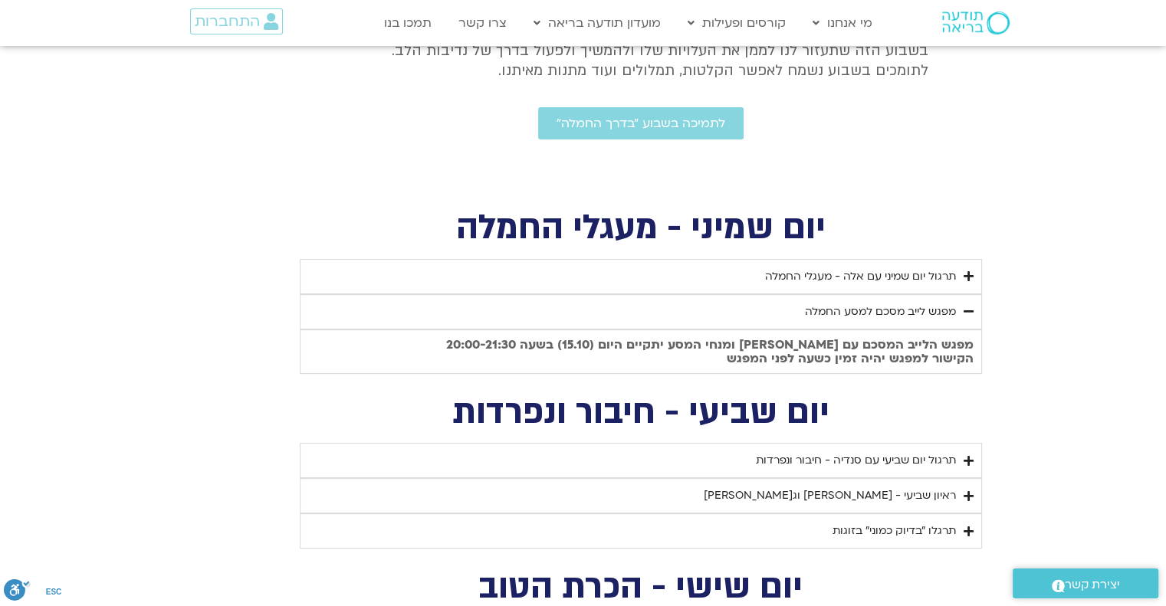
type input "1139.36"
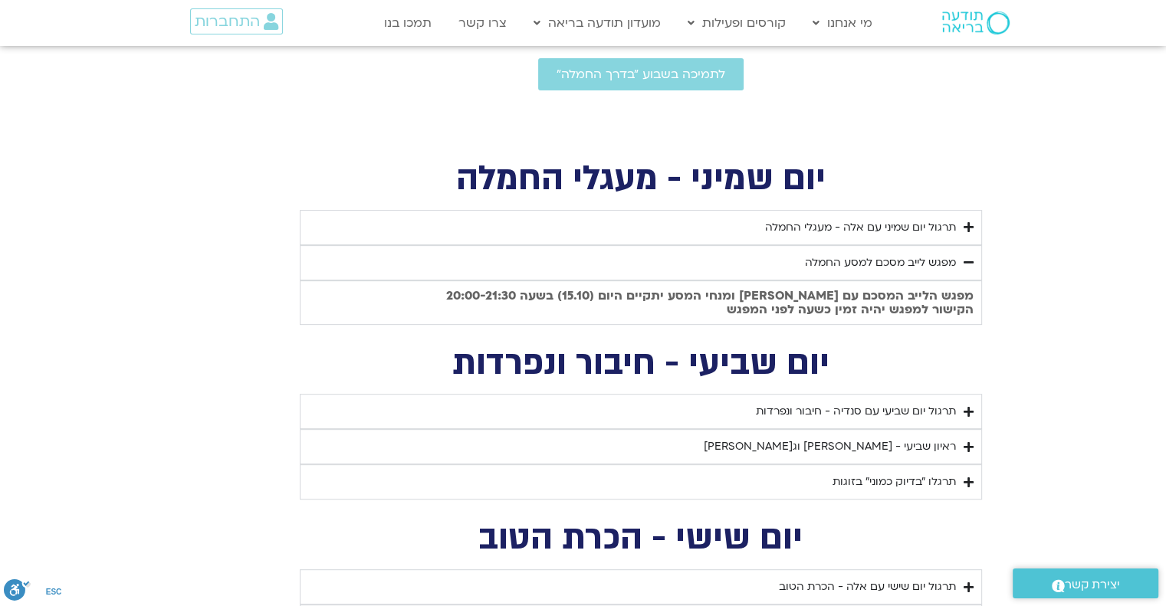
type input "5907.52"
type input "1377.76"
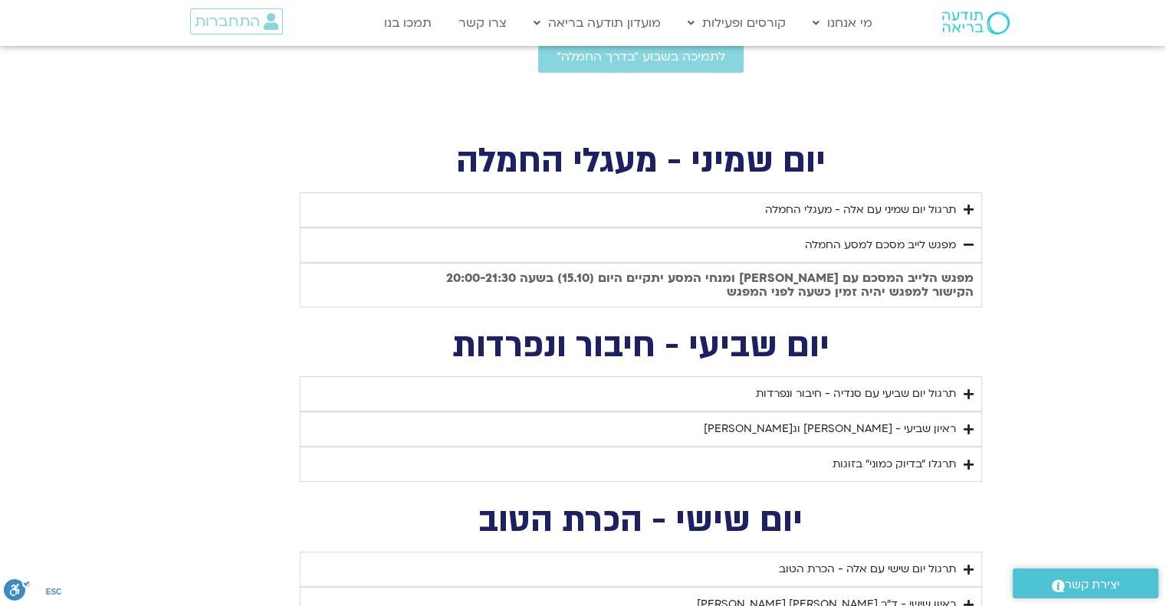
type input "851.4"
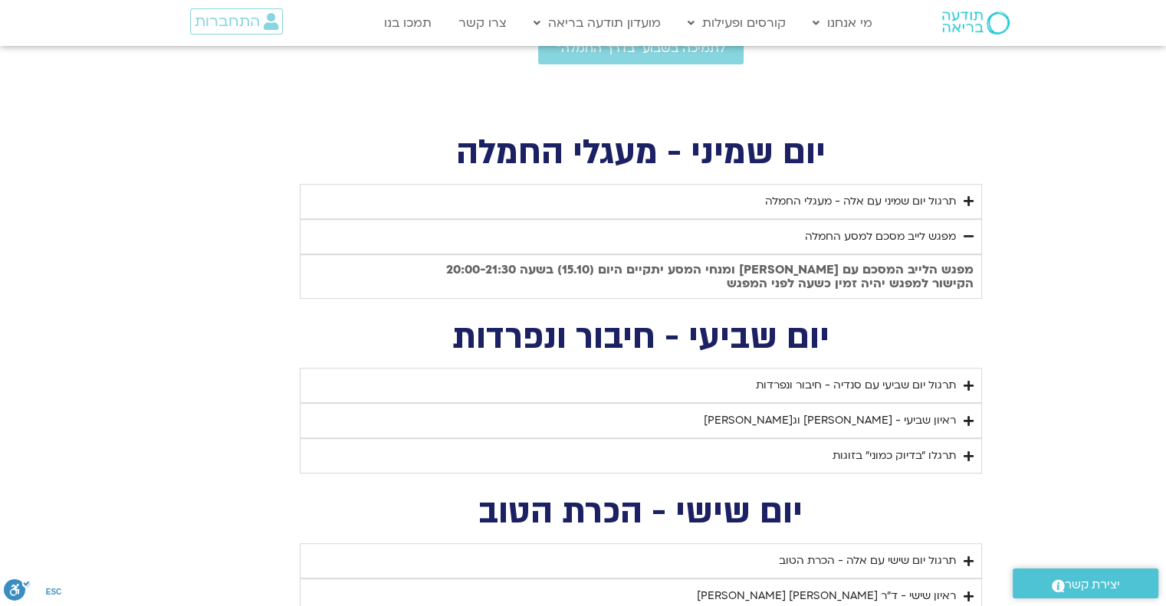
type input "919"
type input "1452.76"
type input "2465.266667"
type input "1081.16"
type input "3712.76"
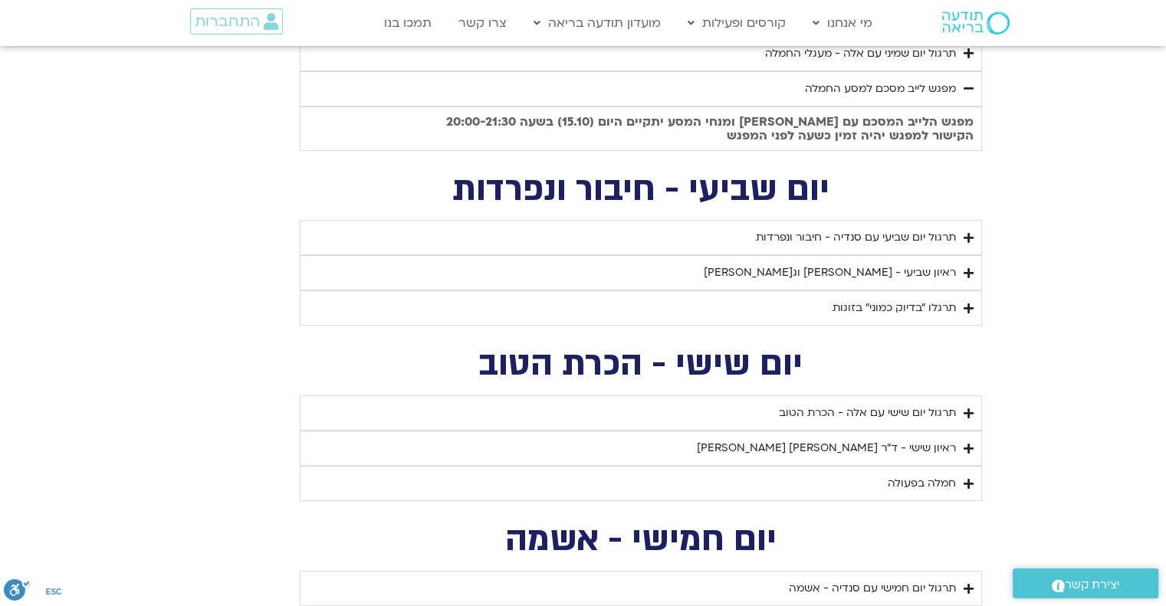
type input "1139.36"
type input "5907.52"
type input "1377.76"
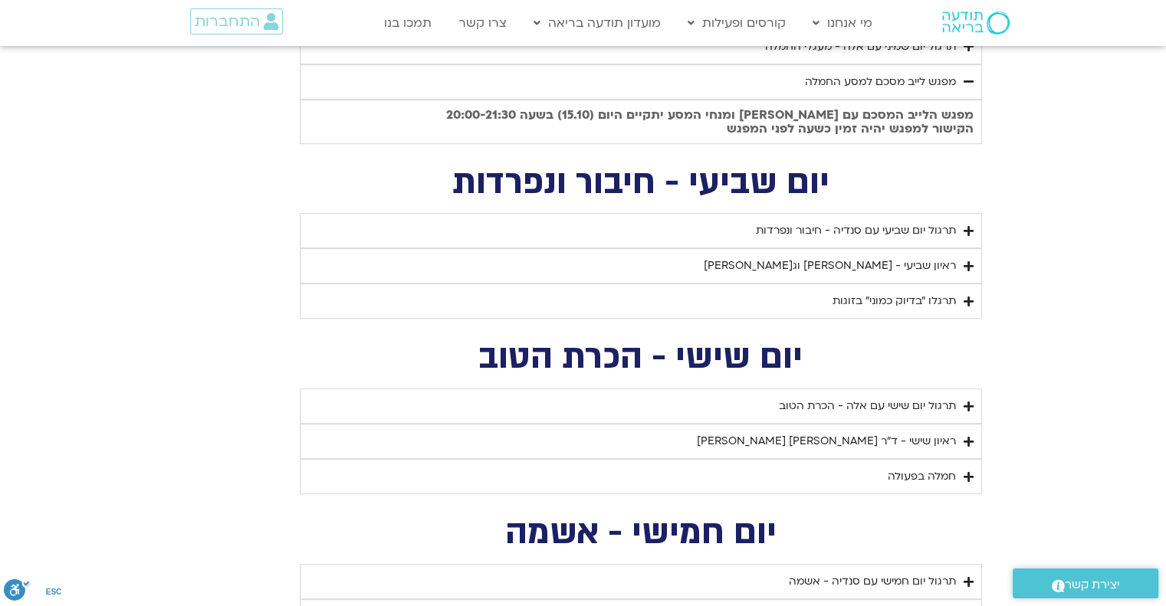
type input "851.4"
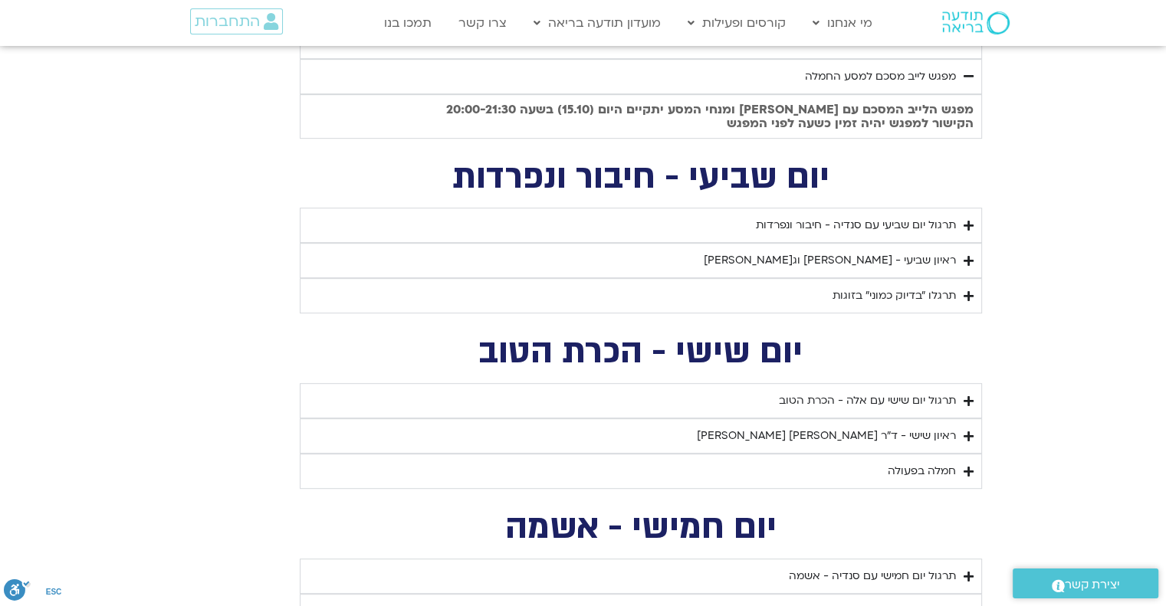
type input "919"
type input "1452.76"
type input "2465.266667"
type input "1081.16"
type input "3712.76"
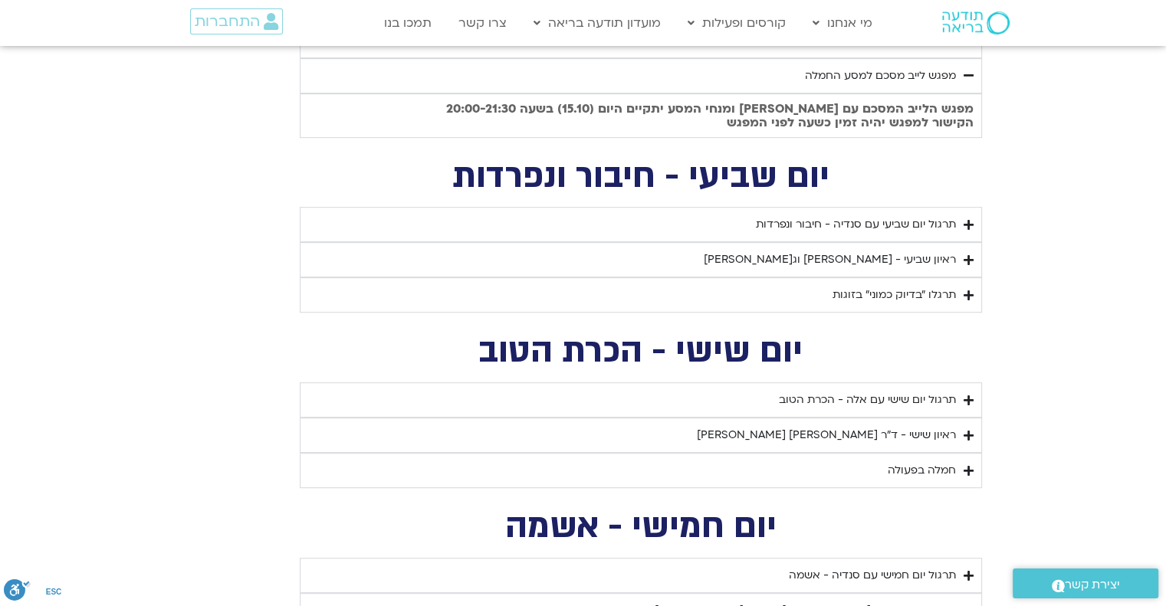
type input "1139.36"
type input "5907.52"
type input "1377.76"
type input "851.4"
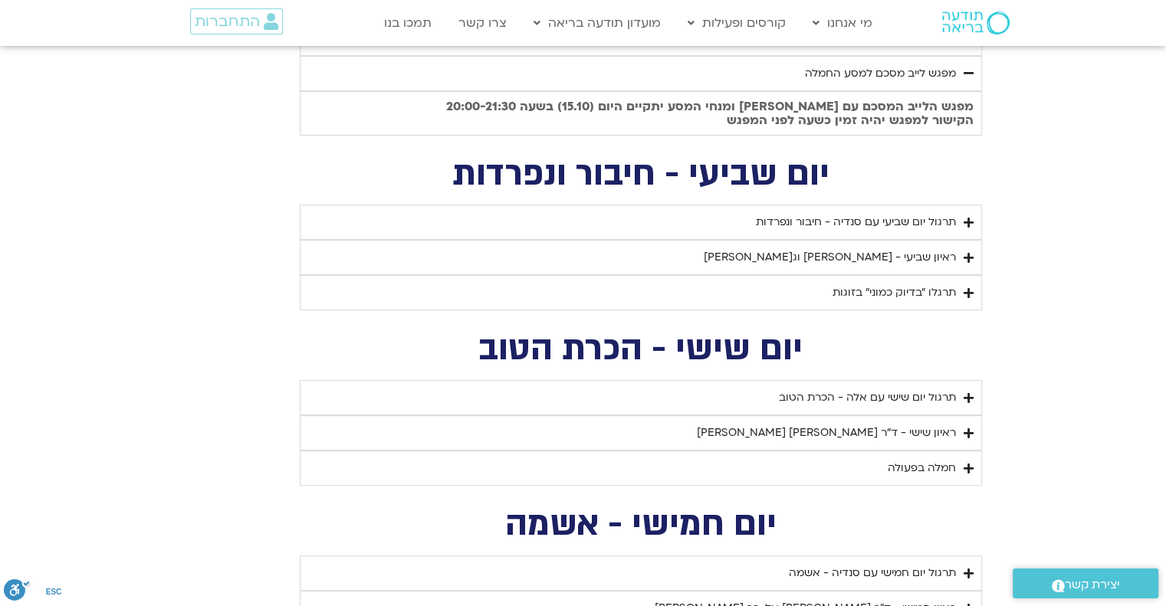
type input "919"
type input "1452.76"
type input "2465.266667"
type input "1081.16"
type input "3712.76"
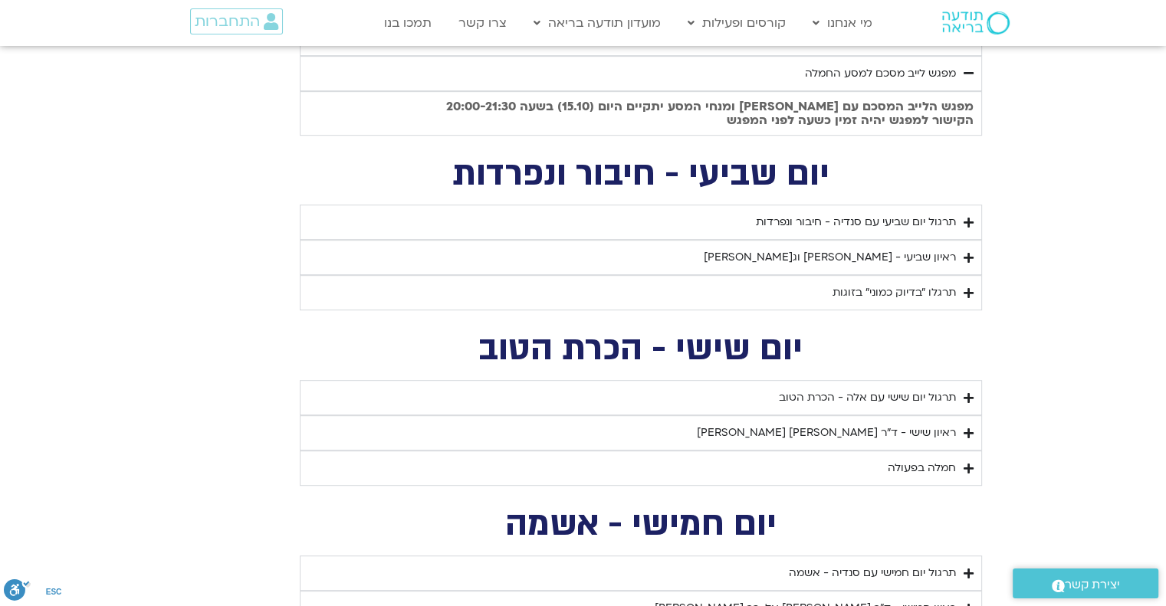
type input "1139.36"
type input "5907.52"
type input "1377.76"
type input "851.4"
type input "919"
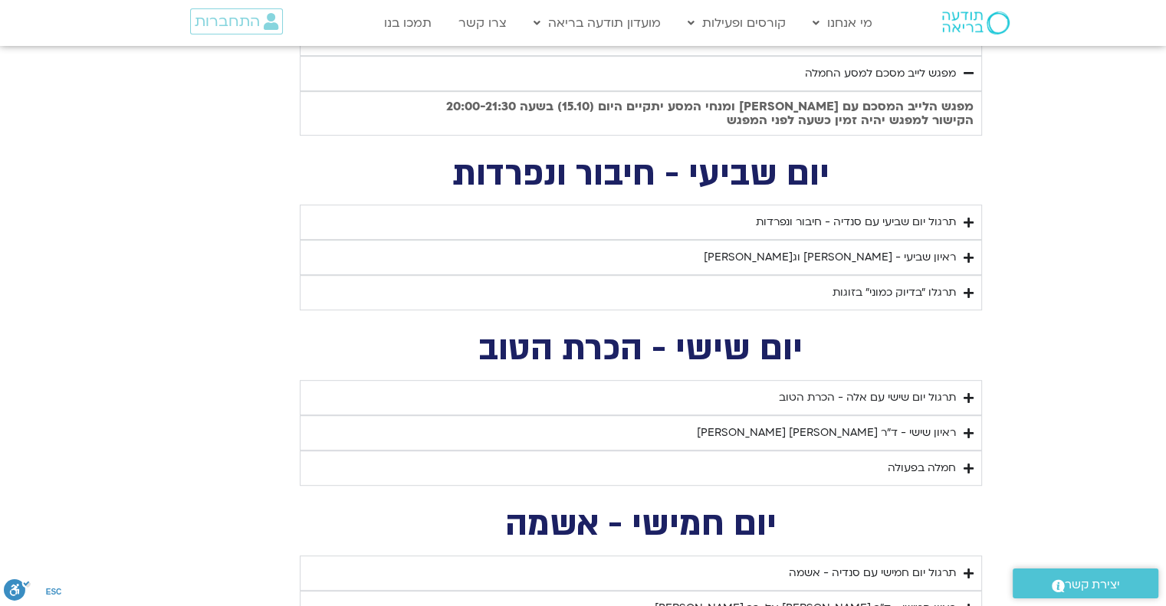
type input "1452.76"
type input "2465.266667"
type input "1081.16"
type input "3712.76"
type input "1139.36"
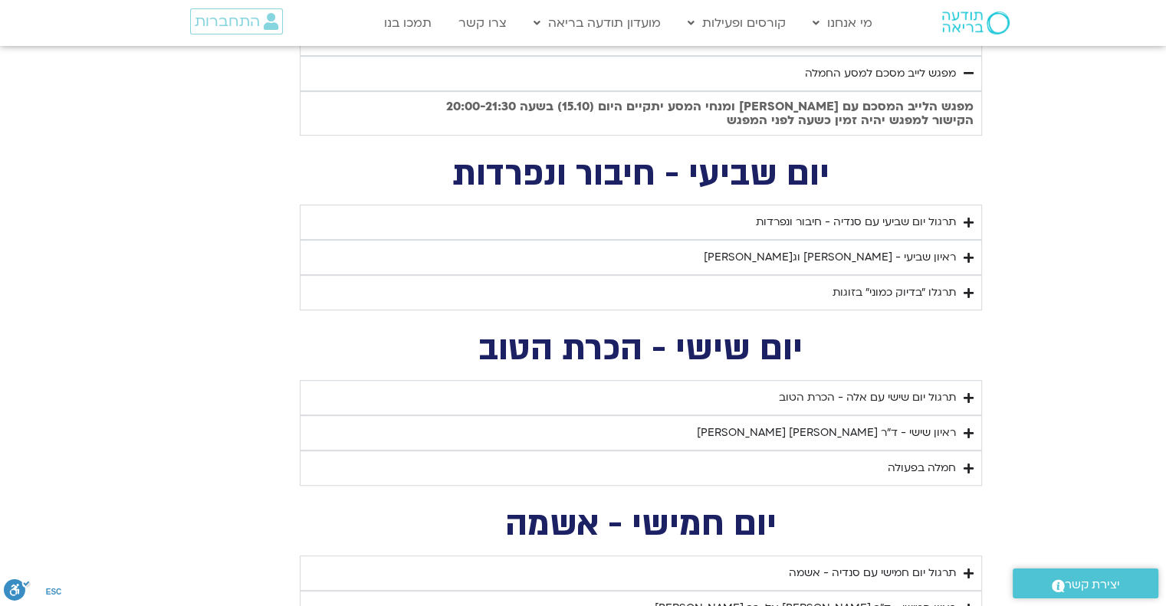
type input "5907.52"
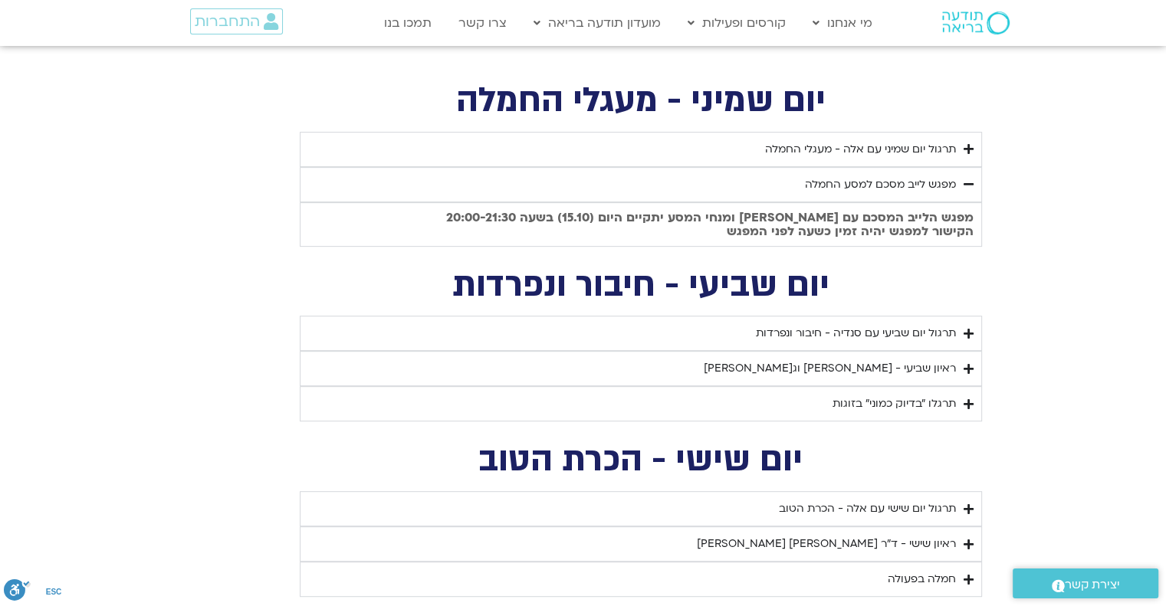
scroll to position [602, 0]
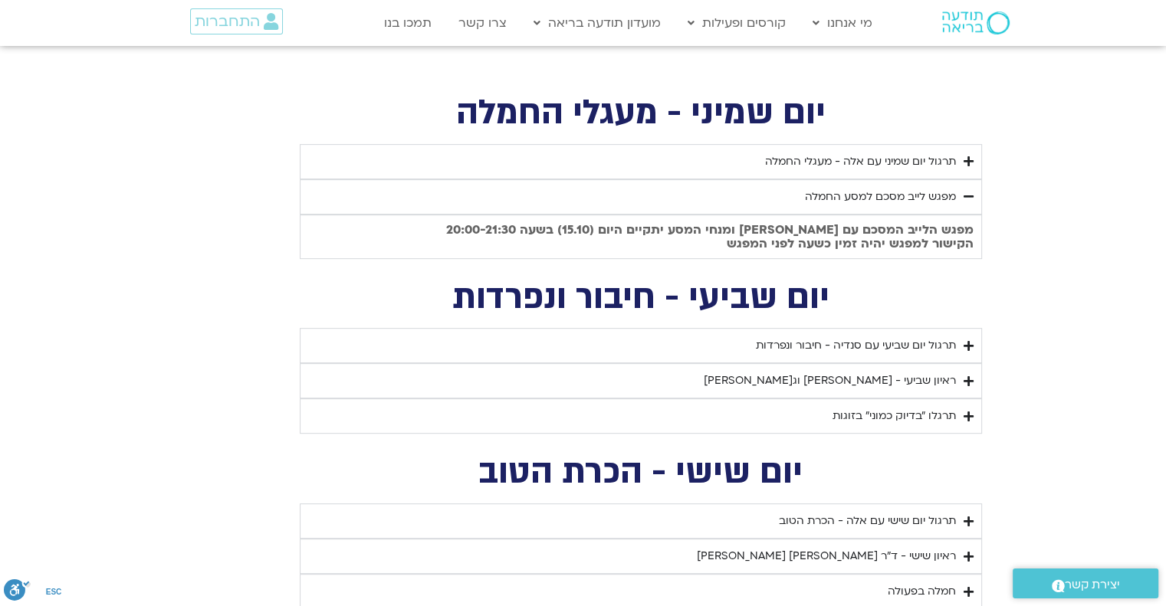
click at [967, 199] on icon "Accordion. Open links with Enter or Space, close with Escape, and navigate with…" at bounding box center [968, 196] width 10 height 11
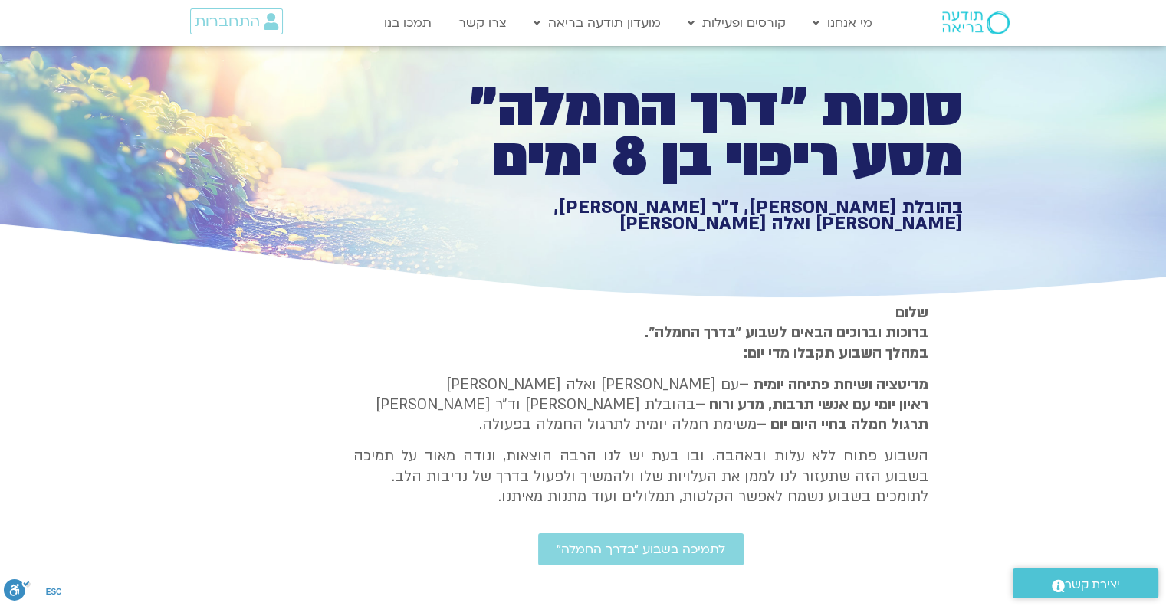
scroll to position [0, 0]
